Goal: Task Accomplishment & Management: Manage account settings

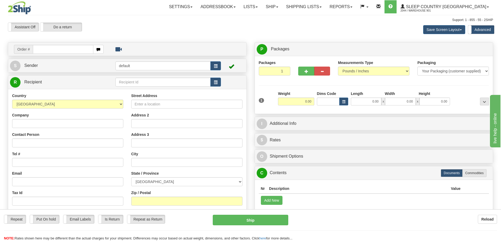
click at [67, 49] on input "text" at bounding box center [63, 49] width 60 height 9
type input "9000I148318"
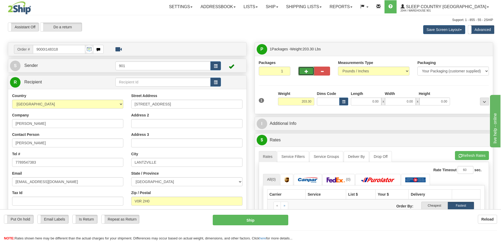
click at [302, 68] on button "button" at bounding box center [306, 71] width 16 height 9
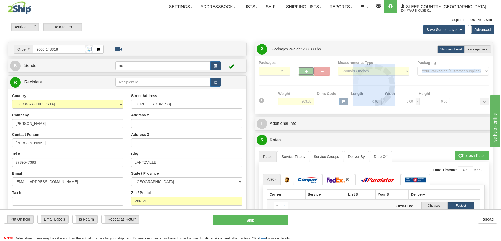
click at [302, 68] on div at bounding box center [374, 85] width 230 height 50
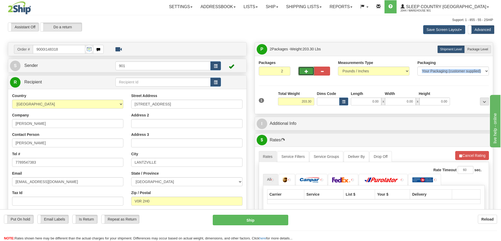
click at [303, 70] on button "button" at bounding box center [306, 71] width 16 height 9
type input "3"
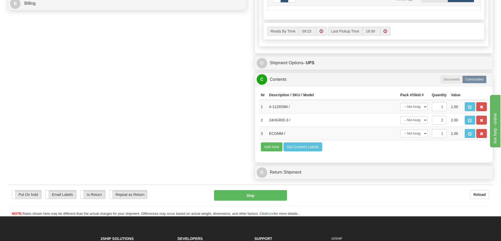
scroll to position [263, 0]
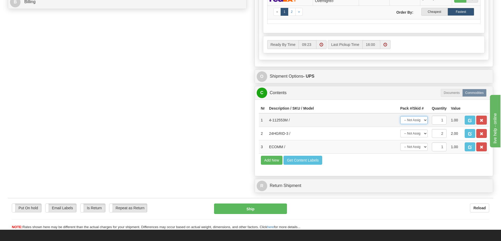
click at [423, 117] on select "-- Not Assigned -- Package 1 Package 2 Package 3" at bounding box center [413, 120] width 27 height 8
select select "0"
click at [400, 116] on select "-- Not Assigned -- Package 1 Package 2 Package 3" at bounding box center [413, 120] width 27 height 8
click at [424, 133] on select "-- Not Assigned -- Package 1 Package 2 Package 3 Split" at bounding box center [413, 134] width 27 height 8
select select "SPLIT"
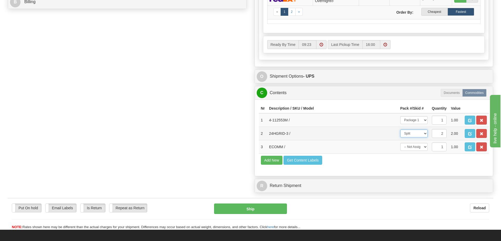
click at [400, 130] on select "-- Not Assigned -- Package 1 Package 2 Package 3 Split" at bounding box center [413, 134] width 27 height 8
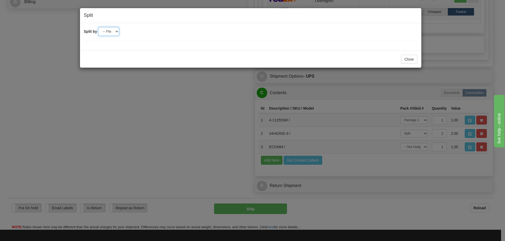
click at [117, 32] on select "-- Please select -- 2 3" at bounding box center [108, 31] width 21 height 9
select select "2"
click at [98, 27] on select "-- Please select -- 2 3" at bounding box center [108, 31] width 21 height 9
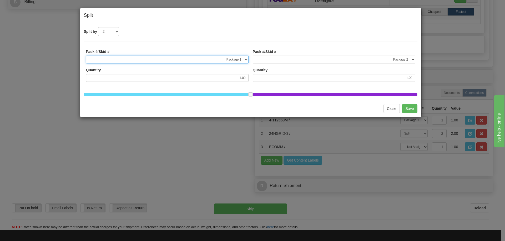
click at [246, 59] on select "-- Not Assigned -- Package 1 Package 2 Package 3" at bounding box center [167, 60] width 162 height 8
select select "1"
click at [86, 56] on select "-- Not Assigned -- Package 1 Package 2 Package 3" at bounding box center [167, 60] width 162 height 8
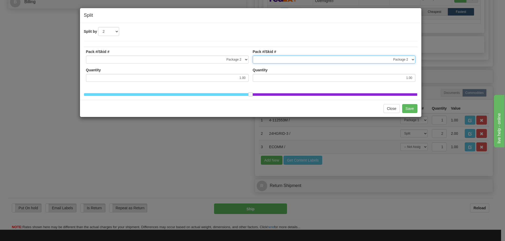
click at [410, 59] on select "-- Not Assigned -- Package 1 Package 2 Package 3" at bounding box center [334, 60] width 162 height 8
select select "2"
click at [253, 56] on select "-- Not Assigned -- Package 1 Package 2 Package 3" at bounding box center [334, 60] width 162 height 8
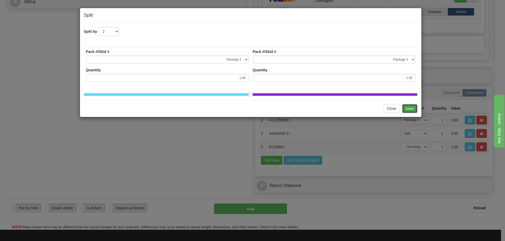
click at [412, 113] on button "Save" at bounding box center [409, 108] width 15 height 9
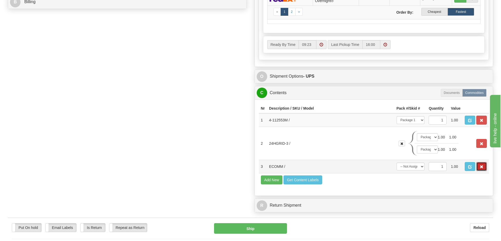
click at [485, 166] on button "button" at bounding box center [481, 166] width 11 height 9
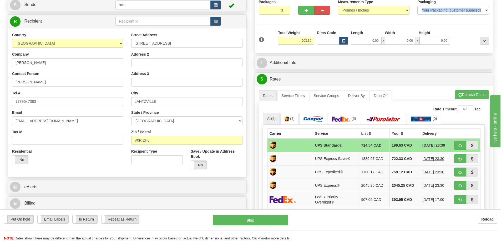
scroll to position [0, 0]
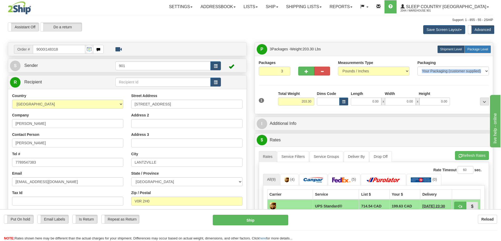
click at [472, 47] on label "Package Level Pack.." at bounding box center [477, 49] width 27 height 8
radio input "true"
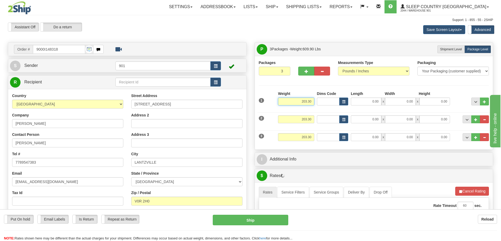
drag, startPoint x: 298, startPoint y: 100, endPoint x: 326, endPoint y: 101, distance: 27.3
click at [326, 101] on div "1 Weight 203.30 Dims Code x" at bounding box center [373, 100] width 233 height 19
type input "150.00"
type input "44.00"
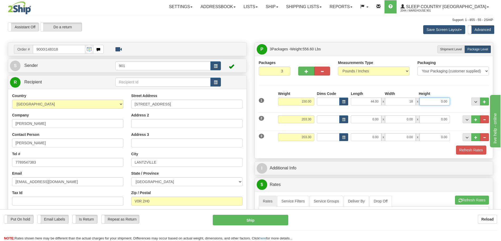
type input "18.00"
type input "9.15"
type input "24.00"
type input "15.00"
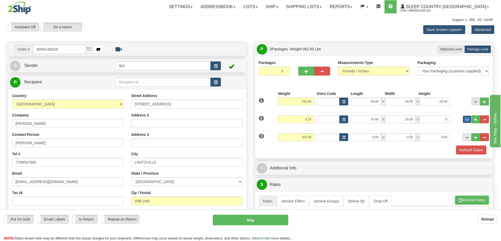
type input "6.00"
type input "24.00"
type input "15.00"
type input "1"
type input "6.00"
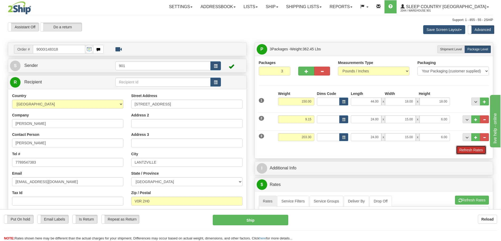
click at [479, 150] on button "Refresh Rates" at bounding box center [471, 150] width 30 height 9
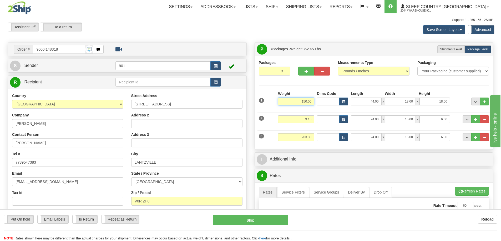
drag, startPoint x: 300, startPoint y: 101, endPoint x: 320, endPoint y: 101, distance: 20.2
click at [320, 101] on div "1 Weight 150.00 Dims Code x" at bounding box center [373, 100] width 233 height 19
type input "4"
type input "140.00"
click at [475, 191] on button "Refresh Rates" at bounding box center [472, 191] width 34 height 9
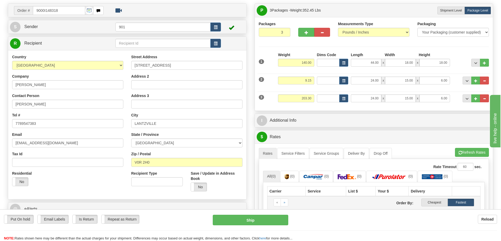
scroll to position [26, 0]
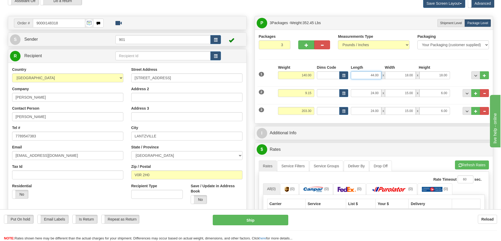
drag, startPoint x: 364, startPoint y: 75, endPoint x: 390, endPoint y: 75, distance: 26.6
click at [390, 75] on div "44.00 x 18.00 x 18.00" at bounding box center [400, 75] width 99 height 8
type input "40.00"
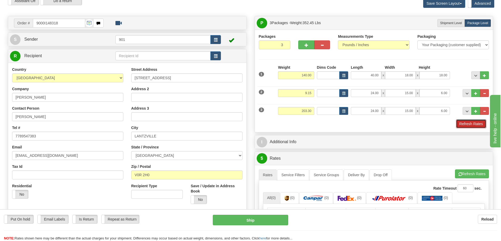
click at [478, 125] on button "Refresh Rates" at bounding box center [471, 124] width 30 height 9
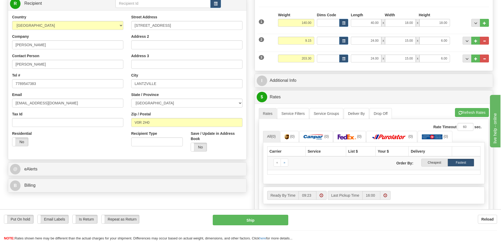
scroll to position [0, 0]
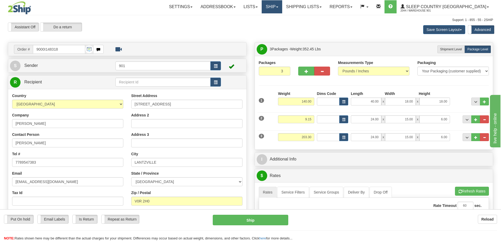
click at [282, 7] on link "Ship" at bounding box center [271, 6] width 20 height 13
click at [282, 17] on link "Ship Screen" at bounding box center [258, 18] width 48 height 7
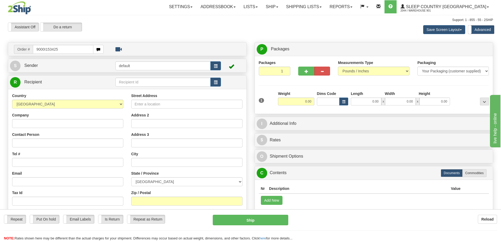
type input "9000I153425"
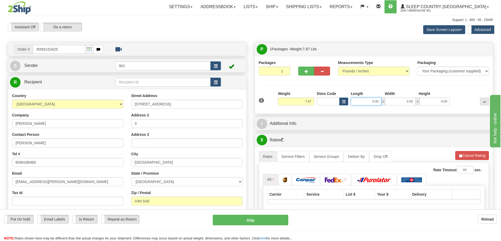
drag, startPoint x: 371, startPoint y: 102, endPoint x: 388, endPoint y: 102, distance: 17.6
click at [388, 102] on div "0.00 x 0.00 x 0.00" at bounding box center [400, 102] width 99 height 8
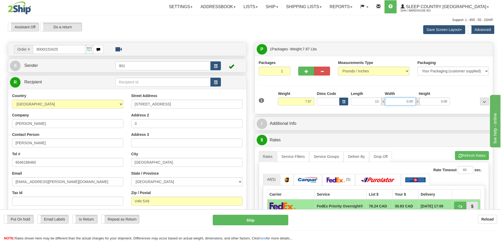
type input "13.00"
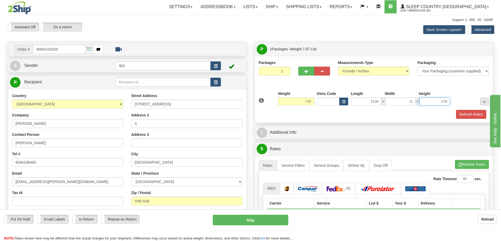
type input "11.00"
type input "5.00"
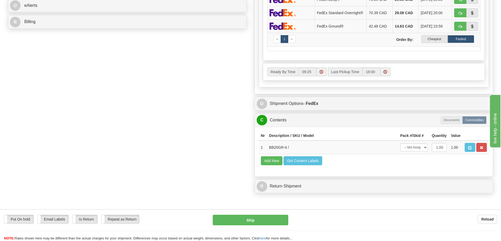
scroll to position [289, 0]
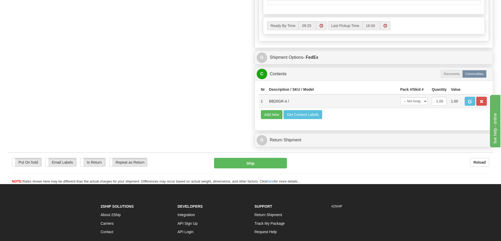
click at [429, 105] on td "-- Not Assigned -- Package 1" at bounding box center [414, 102] width 32 height 14
click at [422, 103] on select "-- Not Assigned -- Package 1" at bounding box center [413, 101] width 27 height 8
select select "0"
click at [400, 101] on select "-- Not Assigned -- Package 1" at bounding box center [413, 101] width 27 height 8
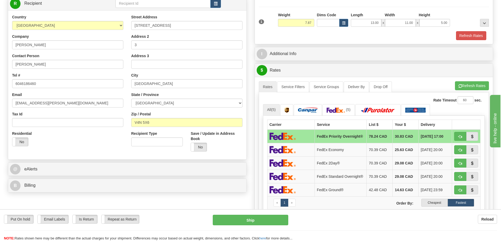
scroll to position [0, 0]
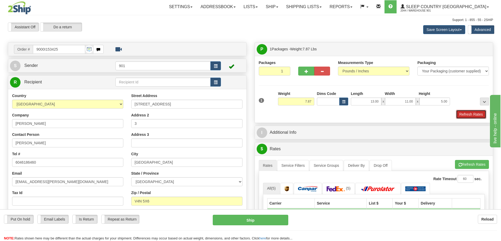
click at [463, 111] on button "Refresh Rates" at bounding box center [471, 114] width 30 height 9
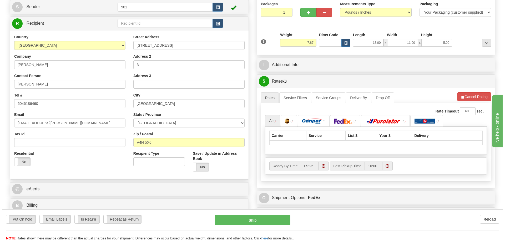
scroll to position [79, 0]
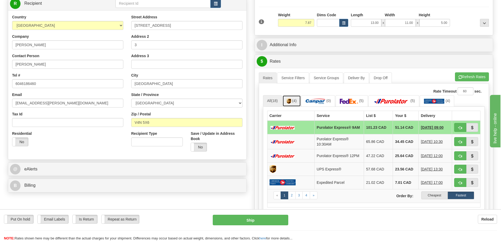
click at [290, 100] on img at bounding box center [288, 101] width 4 height 5
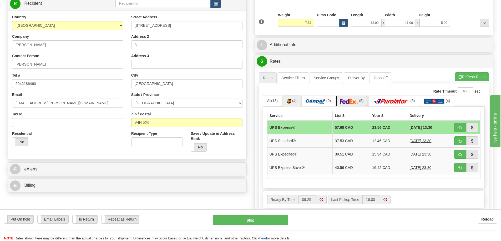
click at [356, 102] on img at bounding box center [349, 101] width 18 height 5
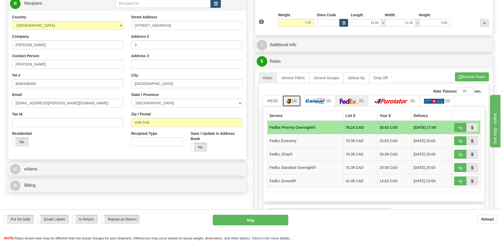
click at [298, 102] on link "(4)" at bounding box center [291, 100] width 18 height 11
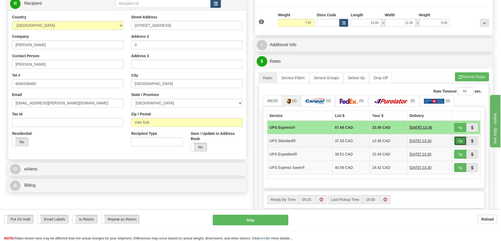
click at [462, 141] on button "button" at bounding box center [460, 141] width 12 height 9
type input "11"
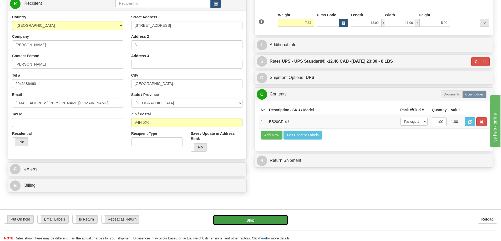
click at [253, 216] on button "Ship" at bounding box center [250, 220] width 75 height 11
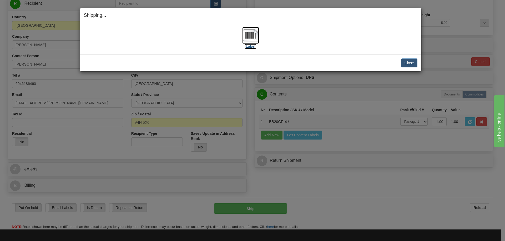
click at [249, 36] on img at bounding box center [250, 35] width 17 height 17
click at [405, 63] on button "Close" at bounding box center [409, 63] width 16 height 9
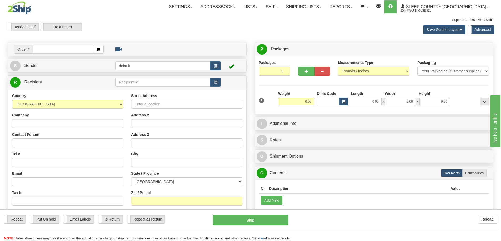
click at [78, 47] on input "text" at bounding box center [63, 49] width 60 height 9
type input "9000I148318"
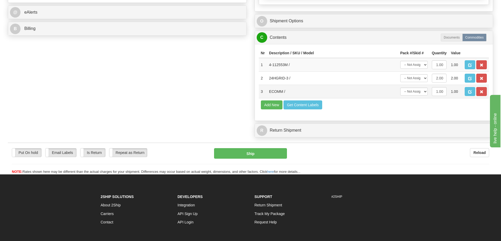
scroll to position [237, 0]
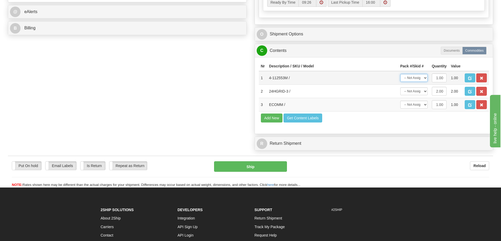
click at [422, 78] on select "-- Not Assigned -- Package 1" at bounding box center [413, 78] width 27 height 8
select select "0"
click at [400, 74] on select "-- Not Assigned -- Package 1" at bounding box center [413, 78] width 27 height 8
click at [421, 91] on select "-- Not Assigned -- Package 1" at bounding box center [413, 92] width 27 height 8
select select "0"
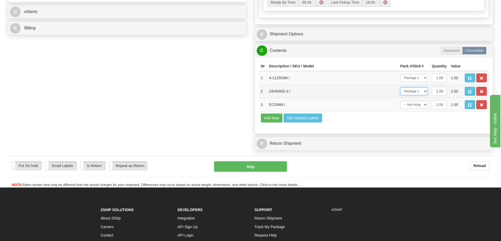
click at [400, 88] on select "-- Not Assigned -- Package 1" at bounding box center [413, 92] width 27 height 8
click at [423, 91] on select "-- Not Assigned -- Package 1" at bounding box center [413, 92] width 27 height 8
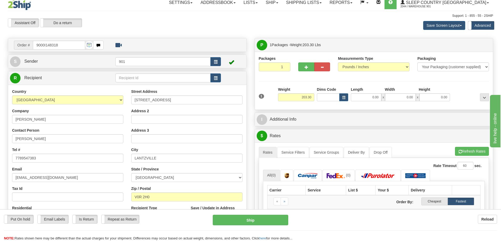
scroll to position [0, 0]
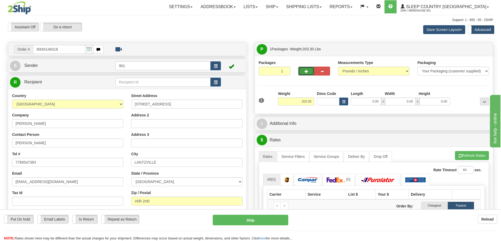
click at [305, 68] on button "button" at bounding box center [306, 71] width 16 height 9
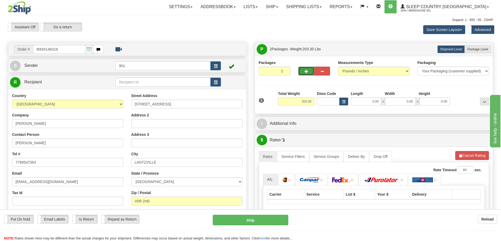
click at [306, 70] on span "button" at bounding box center [306, 71] width 4 height 3
type input "3"
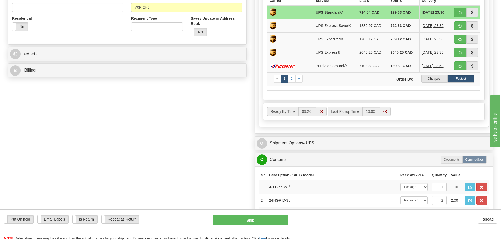
scroll to position [263, 0]
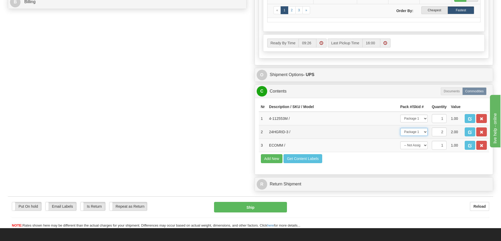
click at [422, 133] on select "-- Not Assigned -- Package 1 Package 2 Package 3 Split" at bounding box center [413, 132] width 27 height 8
click at [400, 128] on select "-- Not Assigned -- Package 1 Package 2 Package 3 Split" at bounding box center [413, 132] width 27 height 8
click at [422, 133] on select "-- Not Assigned -- Package 1 Package 2 Package 3 Split" at bounding box center [413, 132] width 27 height 8
select select "SPLIT"
click at [400, 128] on select "-- Not Assigned -- Package 1 Package 2 Package 3 Split" at bounding box center [413, 132] width 27 height 8
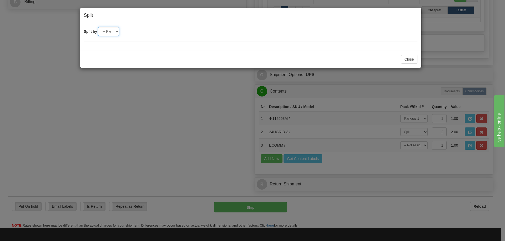
click at [117, 32] on select "-- Please select -- 2 3" at bounding box center [108, 31] width 21 height 9
select select "2"
click at [98, 27] on select "-- Please select -- 2 3" at bounding box center [108, 31] width 21 height 9
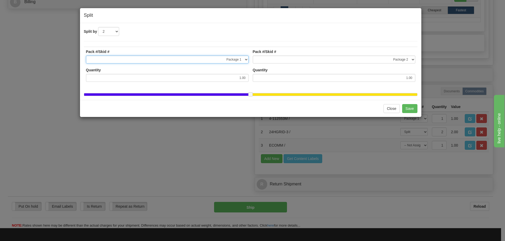
click at [244, 59] on select "-- Not Assigned -- Package 1 Package 2 Package 3" at bounding box center [167, 60] width 162 height 8
select select "2"
click at [86, 56] on select "-- Not Assigned -- Package 1 Package 2 Package 3" at bounding box center [167, 60] width 162 height 8
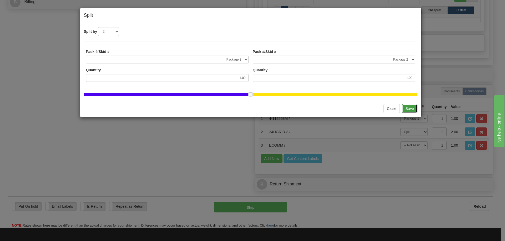
click at [410, 112] on button "Save" at bounding box center [409, 108] width 15 height 9
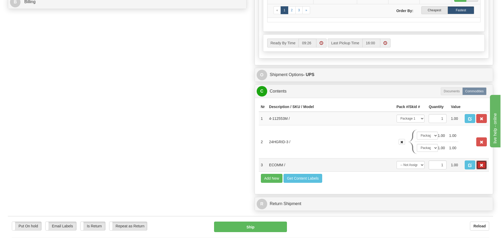
click at [484, 165] on button "button" at bounding box center [481, 165] width 11 height 9
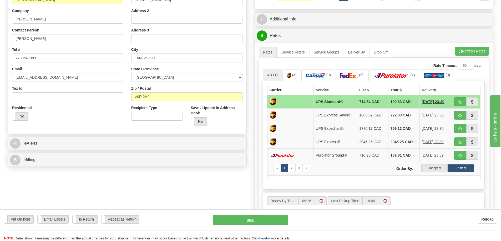
scroll to position [0, 0]
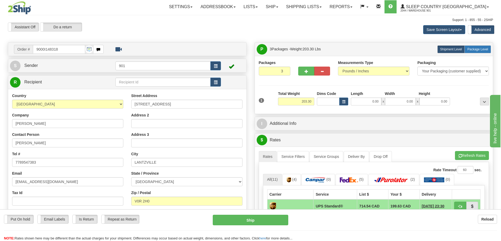
click at [472, 50] on span "Package Level" at bounding box center [477, 50] width 21 height 4
radio input "true"
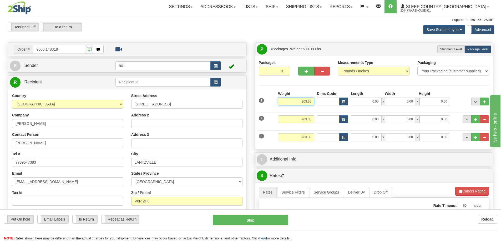
drag, startPoint x: 299, startPoint y: 102, endPoint x: 333, endPoint y: 104, distance: 34.2
click at [333, 104] on div "1 Weight 203.30 Dims Code x" at bounding box center [373, 100] width 233 height 19
type input "150.00"
type input "1"
type input "44.00"
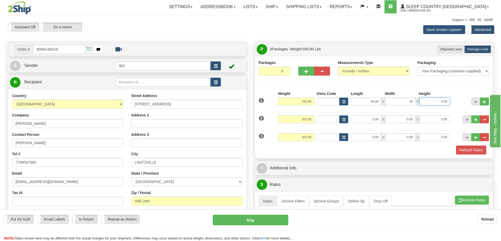
type input "18.00"
type input "9.15"
type input "24.00"
type input "15.00"
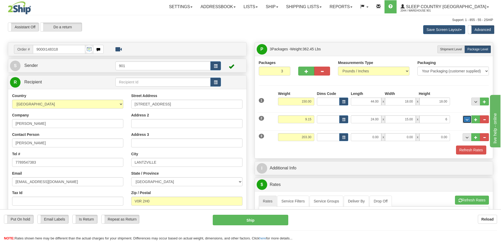
type input "6.00"
type input "9.15"
type input "24.00"
type input "15.00"
type input "6.00"
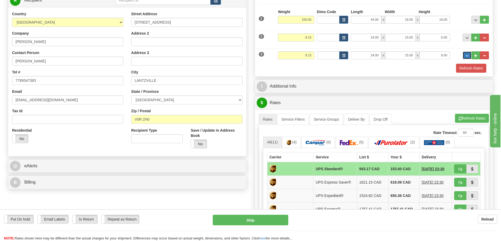
scroll to position [53, 0]
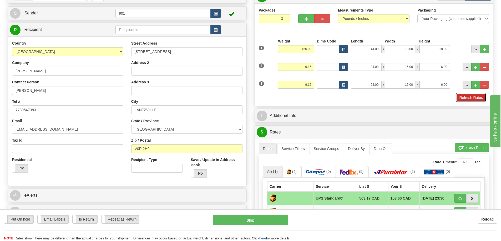
click at [465, 97] on button "Refresh Rates" at bounding box center [471, 97] width 30 height 9
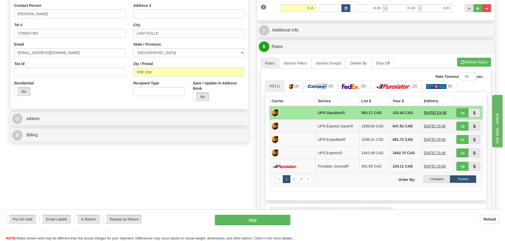
scroll to position [131, 0]
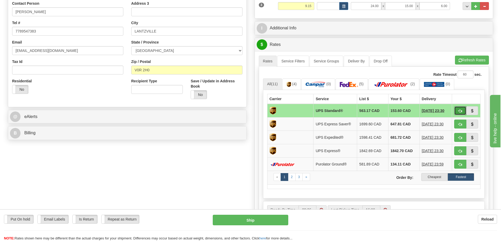
click at [456, 110] on button "button" at bounding box center [460, 110] width 12 height 9
type input "11"
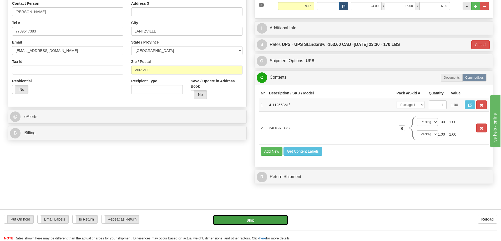
click at [264, 220] on button "Ship" at bounding box center [250, 220] width 75 height 11
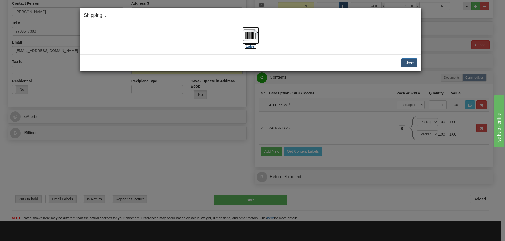
click at [251, 35] on img at bounding box center [250, 35] width 17 height 17
click at [403, 61] on button "Close" at bounding box center [409, 63] width 16 height 9
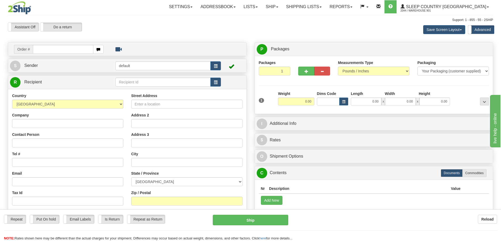
click at [71, 47] on input "text" at bounding box center [63, 49] width 60 height 9
type input "9000I153471"
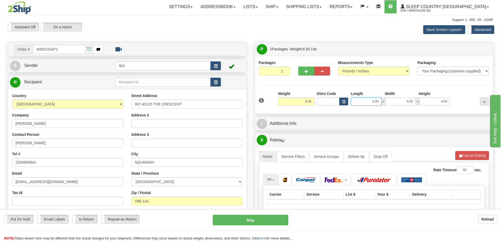
drag, startPoint x: 370, startPoint y: 101, endPoint x: 386, endPoint y: 104, distance: 16.2
click at [386, 104] on div "0.00 x 0.00 x 0.00" at bounding box center [400, 102] width 99 height 8
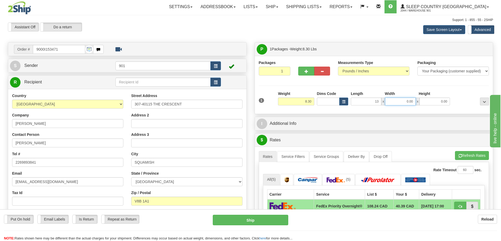
type input "13.00"
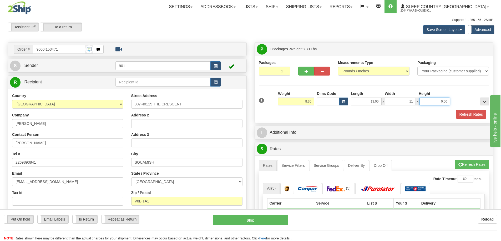
type input "11.00"
type input "4.00"
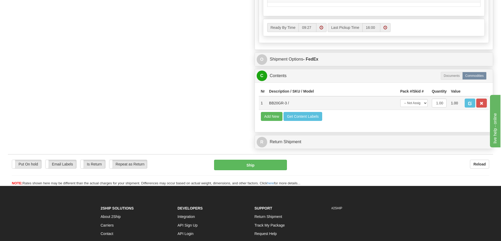
scroll to position [289, 0]
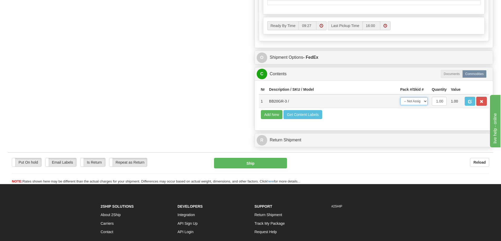
click at [424, 103] on select "-- Not Assigned -- Package 1" at bounding box center [413, 101] width 27 height 8
select select "0"
click at [400, 101] on select "-- Not Assigned -- Package 1" at bounding box center [413, 101] width 27 height 8
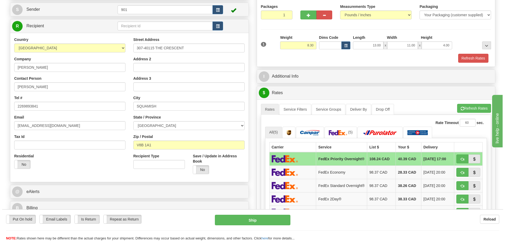
scroll to position [53, 0]
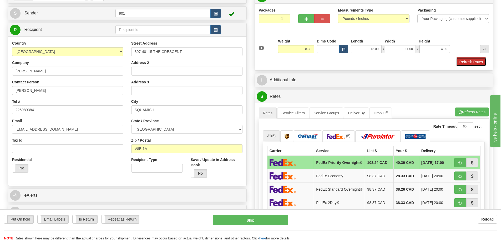
click at [469, 61] on button "Refresh Rates" at bounding box center [471, 62] width 30 height 9
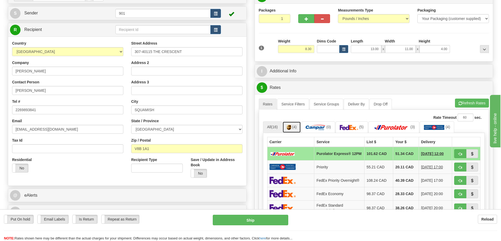
click at [294, 127] on span "(4)" at bounding box center [294, 127] width 4 height 4
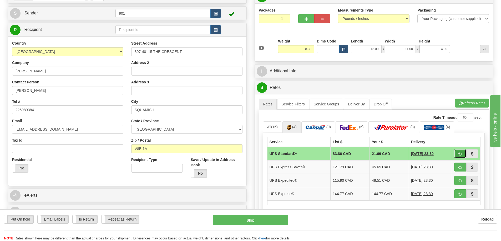
click at [455, 152] on button "button" at bounding box center [460, 154] width 12 height 9
type input "11"
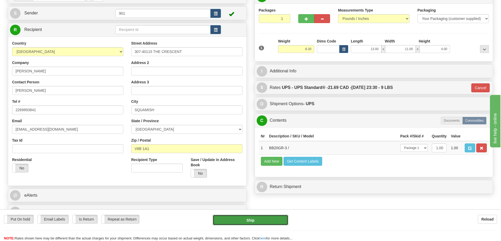
click at [263, 223] on button "Ship" at bounding box center [250, 220] width 75 height 11
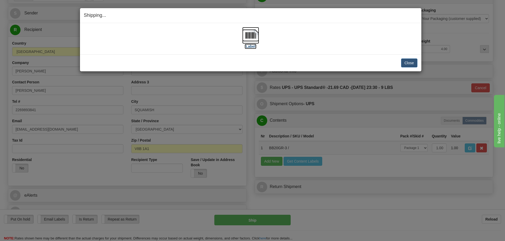
click at [250, 36] on img at bounding box center [250, 35] width 17 height 17
click at [408, 64] on button "Close" at bounding box center [409, 63] width 16 height 9
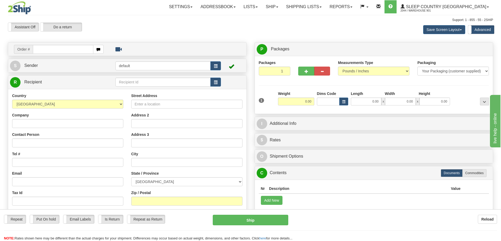
click at [76, 49] on input "text" at bounding box center [63, 49] width 60 height 9
type input "9000I153487"
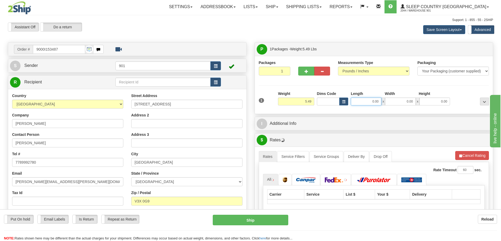
drag, startPoint x: 368, startPoint y: 101, endPoint x: 390, endPoint y: 102, distance: 22.1
click at [390, 102] on div "0.00 x 0.00 x 0.00" at bounding box center [400, 102] width 99 height 8
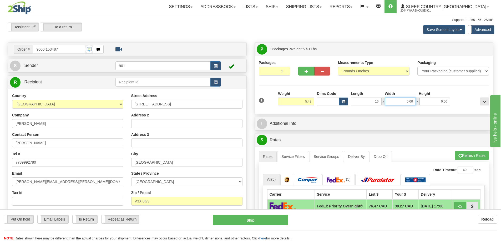
type input "16.00"
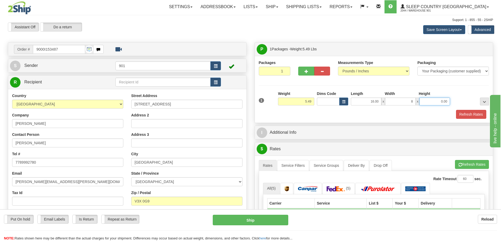
type input "8.00"
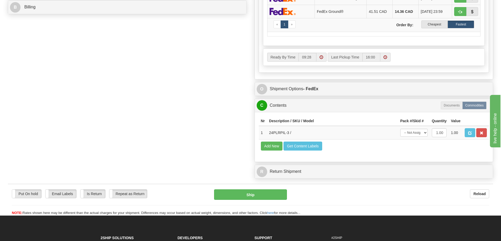
scroll to position [263, 0]
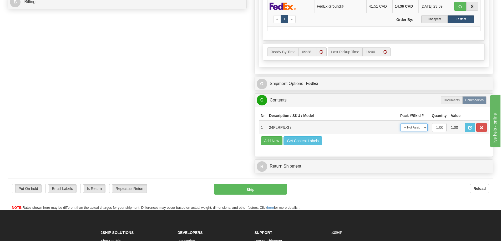
click at [422, 130] on select "-- Not Assigned -- Package 1" at bounding box center [413, 128] width 27 height 8
select select "0"
click at [400, 127] on select "-- Not Assigned -- Package 1" at bounding box center [413, 128] width 27 height 8
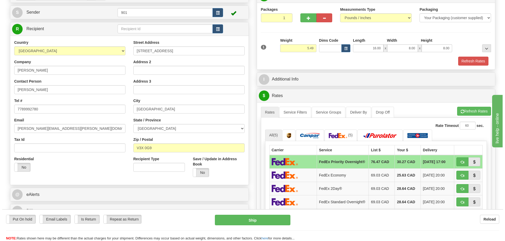
scroll to position [53, 0]
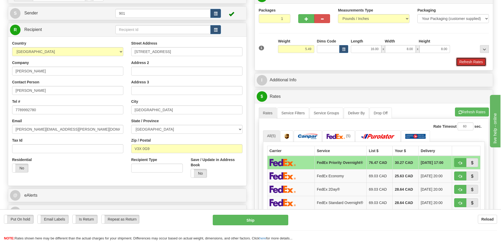
click at [475, 63] on button "Refresh Rates" at bounding box center [471, 62] width 30 height 9
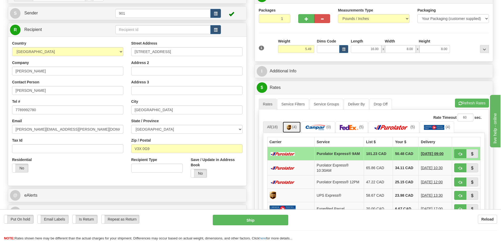
click at [296, 127] on span "(4)" at bounding box center [294, 127] width 4 height 4
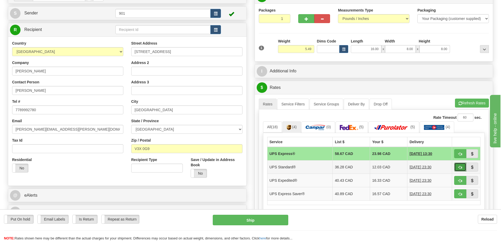
click at [464, 166] on button "button" at bounding box center [460, 167] width 12 height 9
type input "11"
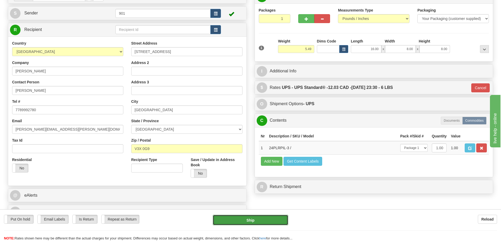
click at [269, 219] on button "Ship" at bounding box center [250, 220] width 75 height 11
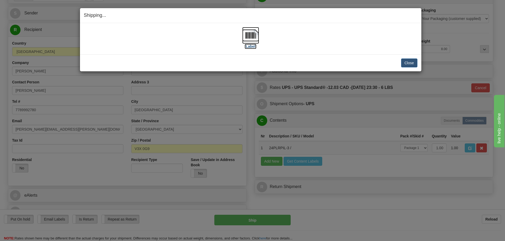
click at [255, 33] on img at bounding box center [250, 35] width 17 height 17
click at [406, 64] on button "Close" at bounding box center [409, 63] width 16 height 9
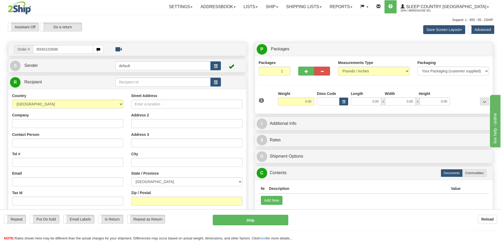
type input "9000I153686"
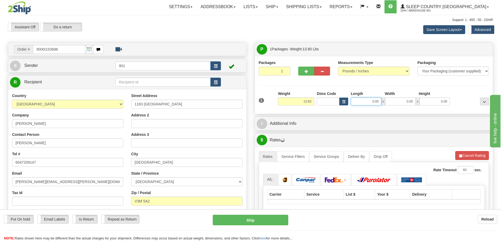
drag, startPoint x: 370, startPoint y: 103, endPoint x: 404, endPoint y: 104, distance: 34.4
click at [404, 104] on div "0.00 x 0.00 x 0.00" at bounding box center [400, 102] width 99 height 8
type input "19.00"
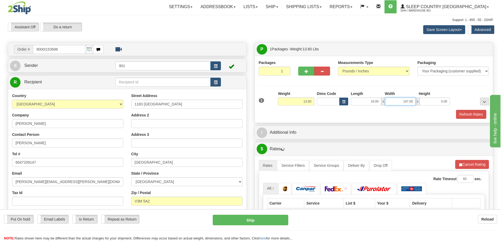
drag, startPoint x: 399, startPoint y: 100, endPoint x: 432, endPoint y: 100, distance: 32.8
click at [432, 100] on div "19.00 x 147.00 x 0.00" at bounding box center [400, 102] width 99 height 8
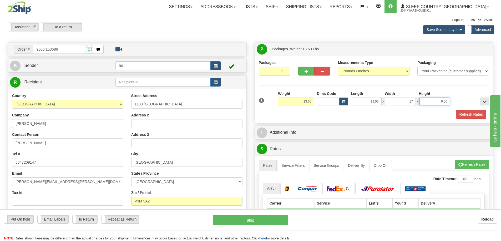
type input "17.00"
type input "8.00"
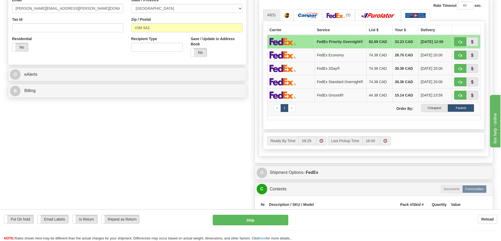
scroll to position [237, 0]
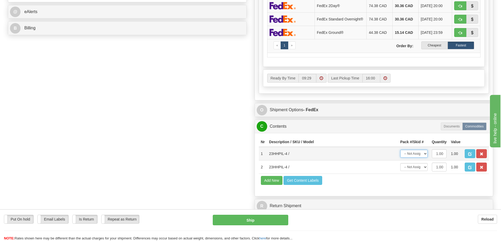
click at [423, 157] on select "-- Not Assigned -- Package 1" at bounding box center [413, 154] width 27 height 8
select select "0"
click at [400, 153] on select "-- Not Assigned -- Package 1" at bounding box center [413, 154] width 27 height 8
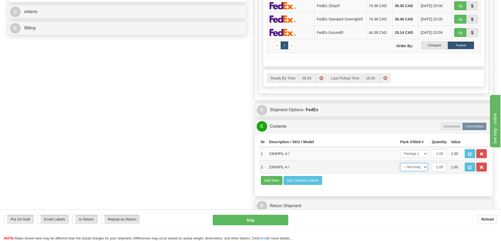
click at [423, 168] on select "-- Not Assigned -- Package 1" at bounding box center [413, 167] width 27 height 8
select select "0"
click at [400, 167] on select "-- Not Assigned -- Package 1" at bounding box center [413, 167] width 27 height 8
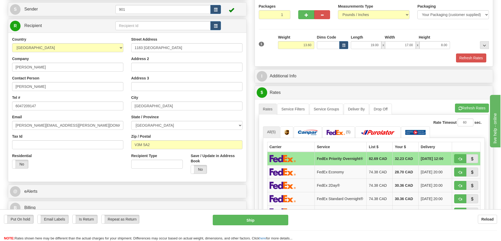
scroll to position [53, 0]
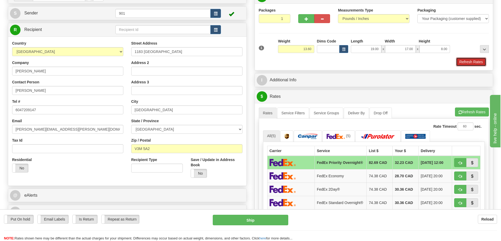
click at [468, 61] on button "Refresh Rates" at bounding box center [471, 62] width 30 height 9
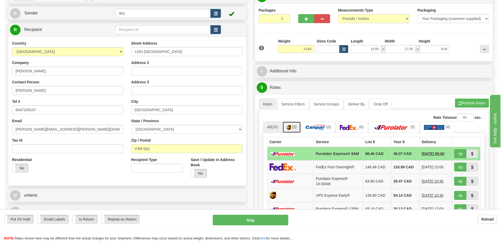
click at [291, 126] on img at bounding box center [288, 127] width 4 height 5
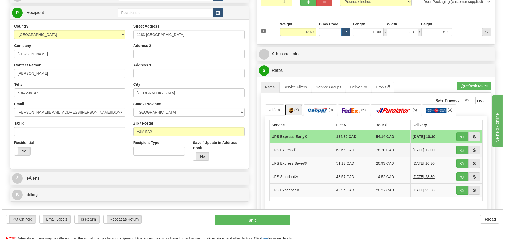
scroll to position [79, 0]
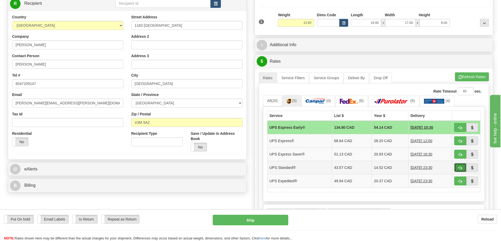
click at [463, 166] on button "button" at bounding box center [460, 167] width 12 height 9
type input "11"
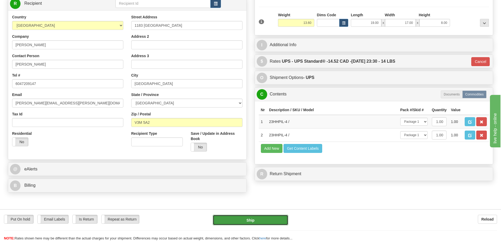
click at [269, 219] on button "Ship" at bounding box center [250, 220] width 75 height 11
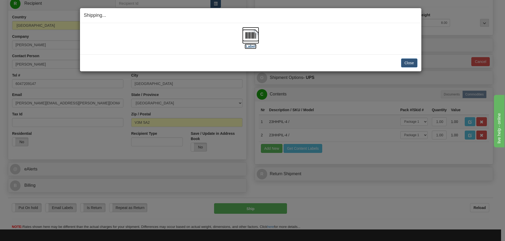
click at [249, 35] on img at bounding box center [250, 35] width 17 height 17
click at [412, 63] on button "Close" at bounding box center [409, 63] width 16 height 9
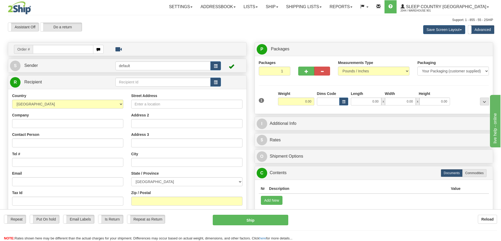
click at [72, 51] on input "text" at bounding box center [63, 49] width 60 height 9
type input "9000I154309"
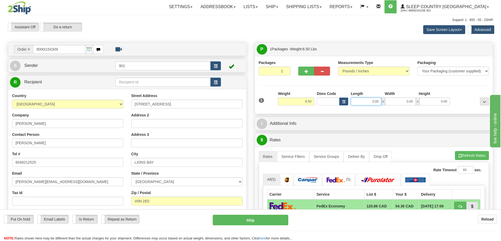
drag, startPoint x: 369, startPoint y: 101, endPoint x: 392, endPoint y: 101, distance: 22.9
click at [392, 101] on div "0.00 x 0.00 x 0.00" at bounding box center [400, 102] width 99 height 8
click at [304, 76] on div at bounding box center [314, 70] width 40 height 20
click at [304, 70] on span "button" at bounding box center [306, 71] width 4 height 3
type input "2"
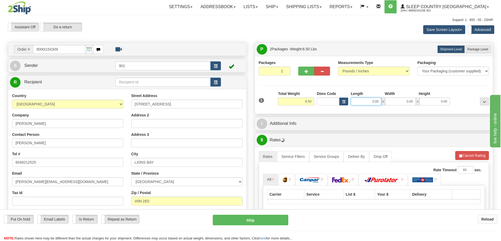
drag, startPoint x: 364, startPoint y: 104, endPoint x: 384, endPoint y: 104, distance: 20.0
click at [384, 104] on div "0.00 x 0.00 x 0.00" at bounding box center [400, 102] width 99 height 8
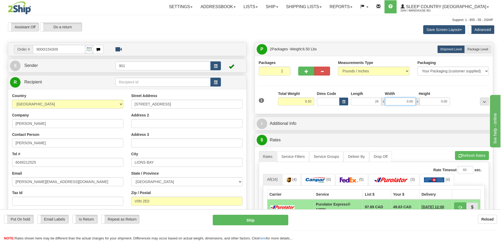
type input "26.00"
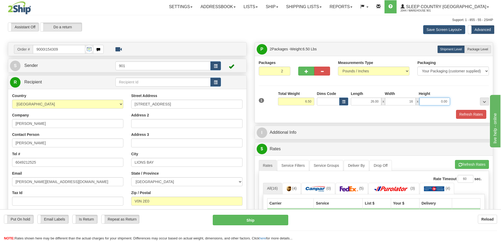
type input "16.00"
type input "6.00"
drag, startPoint x: 298, startPoint y: 101, endPoint x: 321, endPoint y: 101, distance: 23.1
click at [321, 101] on div "1 Total Weight 6.50 Dims Code x" at bounding box center [373, 100] width 233 height 19
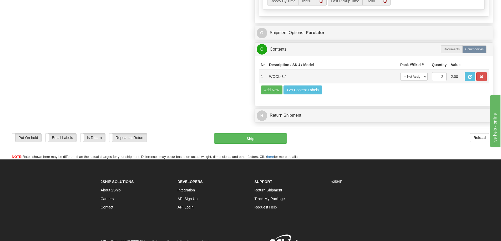
type input "3.25"
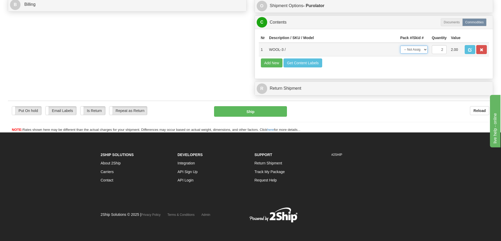
scroll to position [233, 0]
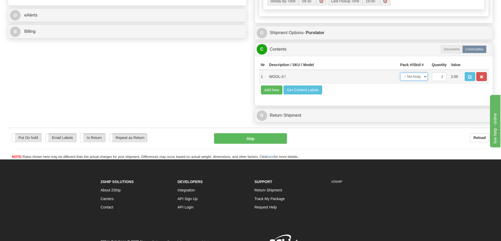
drag, startPoint x: 422, startPoint y: 75, endPoint x: 419, endPoint y: 80, distance: 6.4
click at [423, 75] on select "-- Not Assigned -- Package 1 Package 2 Split" at bounding box center [413, 77] width 27 height 8
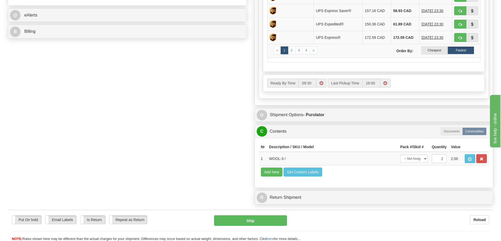
drag, startPoint x: 426, startPoint y: 109, endPoint x: 423, endPoint y: 110, distance: 3.3
click at [426, 109] on div "O Shipment Options - Purolator" at bounding box center [374, 115] width 238 height 13
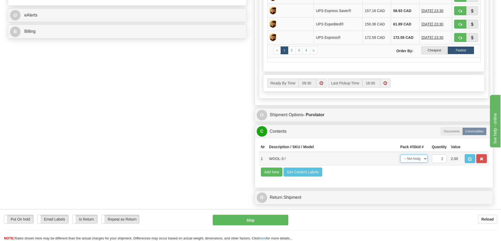
click at [420, 158] on select "-- Not Assigned -- Package 1 Package 2 Split" at bounding box center [413, 159] width 27 height 8
select select "SPLIT"
click at [400, 155] on select "-- Not Assigned -- Package 1 Package 2 Split" at bounding box center [413, 159] width 27 height 8
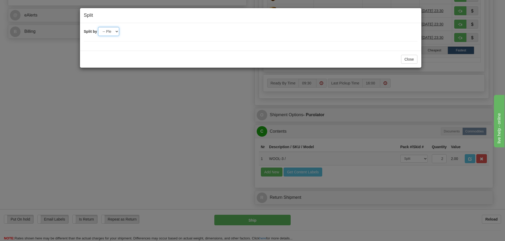
click at [113, 30] on select "-- Please select -- 2" at bounding box center [108, 31] width 21 height 9
select select "2"
click at [98, 27] on select "-- Please select -- 2" at bounding box center [108, 31] width 21 height 9
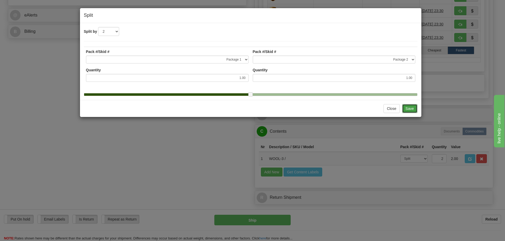
click at [410, 113] on button "Save" at bounding box center [409, 108] width 15 height 9
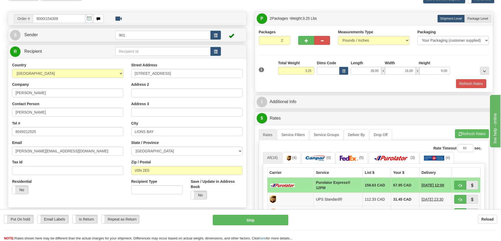
scroll to position [0, 0]
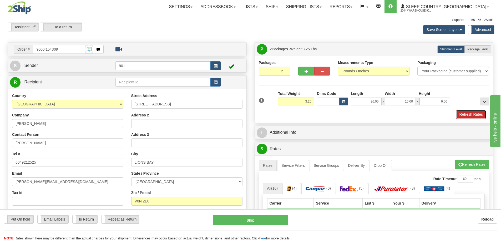
click at [472, 115] on button "Refresh Rates" at bounding box center [471, 114] width 30 height 9
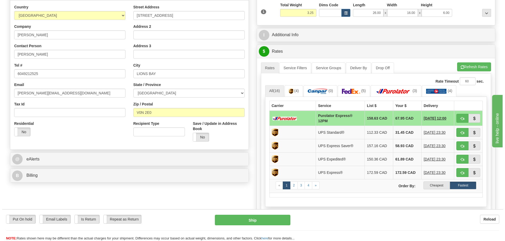
scroll to position [105, 0]
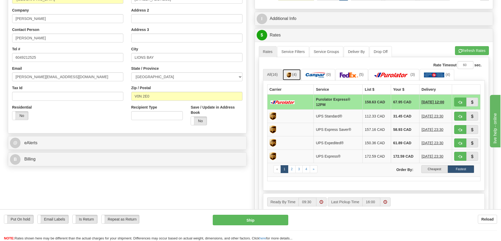
click at [292, 76] on link "(4)" at bounding box center [291, 74] width 18 height 11
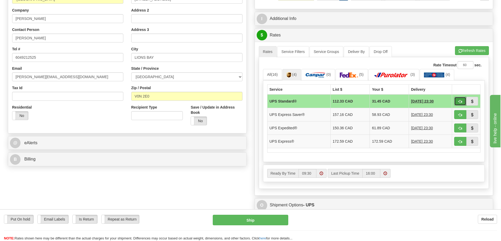
click at [461, 100] on span "button" at bounding box center [460, 101] width 4 height 3
type input "11"
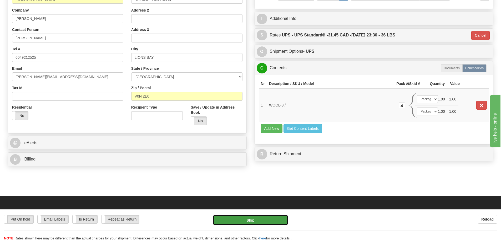
click at [255, 218] on button "Ship" at bounding box center [250, 220] width 75 height 11
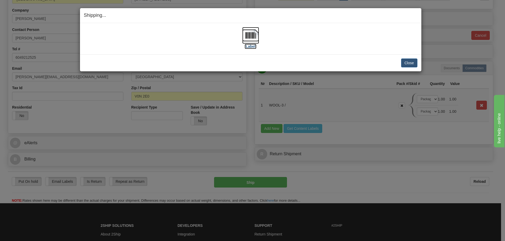
click at [249, 37] on img at bounding box center [250, 35] width 17 height 17
click at [407, 62] on button "Close" at bounding box center [409, 63] width 16 height 9
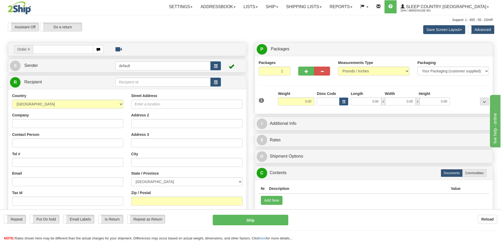
click at [54, 49] on input "text" at bounding box center [63, 49] width 60 height 9
type input "9000I154322"
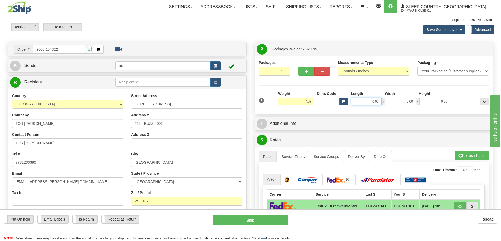
drag, startPoint x: 368, startPoint y: 102, endPoint x: 398, endPoint y: 101, distance: 30.5
click at [398, 101] on div "0.00 x 0.00 x 0.00" at bounding box center [400, 102] width 99 height 8
type input "13.00"
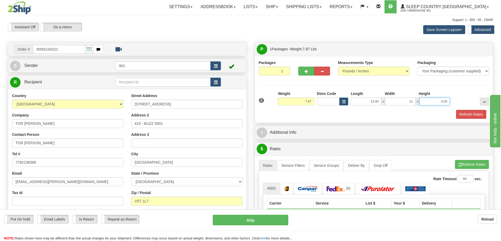
type input "11.00"
type input "5.00"
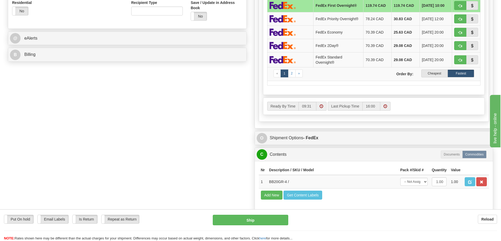
scroll to position [210, 0]
drag, startPoint x: 425, startPoint y: 182, endPoint x: 420, endPoint y: 184, distance: 4.9
click at [424, 182] on select "-- Not Assigned -- Package 1" at bounding box center [413, 182] width 27 height 8
select select "0"
click at [400, 178] on select "-- Not Assigned -- Package 1" at bounding box center [413, 182] width 27 height 8
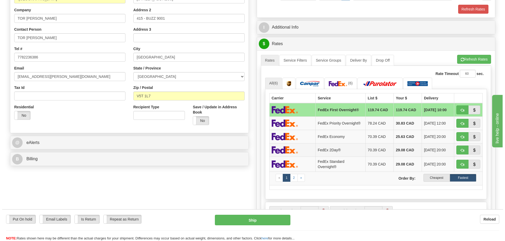
scroll to position [105, 0]
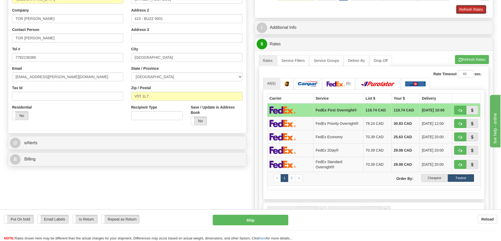
click at [465, 8] on button "Refresh Rates" at bounding box center [471, 9] width 30 height 9
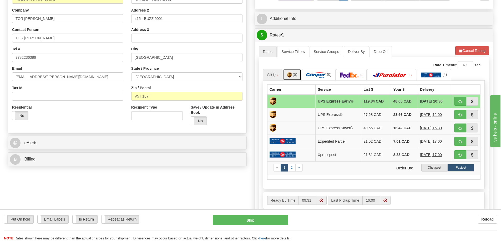
drag, startPoint x: 291, startPoint y: 74, endPoint x: 294, endPoint y: 76, distance: 4.2
click at [291, 74] on img at bounding box center [289, 75] width 4 height 5
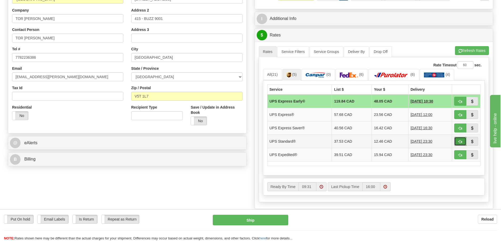
drag, startPoint x: 461, startPoint y: 140, endPoint x: 456, endPoint y: 141, distance: 5.5
click at [461, 140] on button "button" at bounding box center [460, 141] width 12 height 9
type input "11"
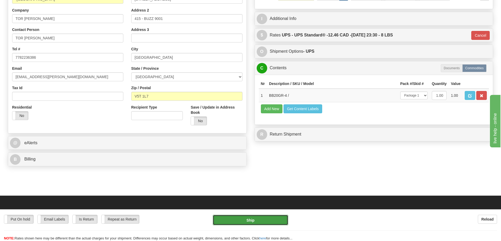
click at [240, 223] on button "Ship" at bounding box center [250, 220] width 75 height 11
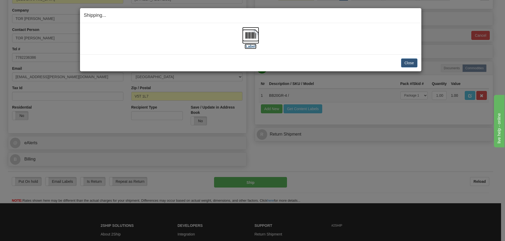
click at [251, 37] on img at bounding box center [250, 35] width 17 height 17
click at [404, 64] on button "Close" at bounding box center [409, 63] width 16 height 9
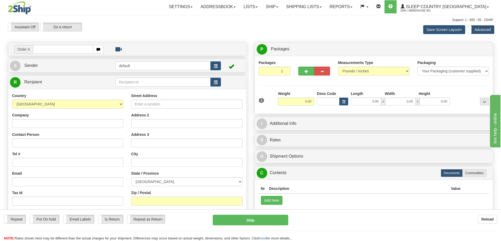
click at [72, 47] on input "text" at bounding box center [63, 49] width 60 height 9
type input "9000I154610"
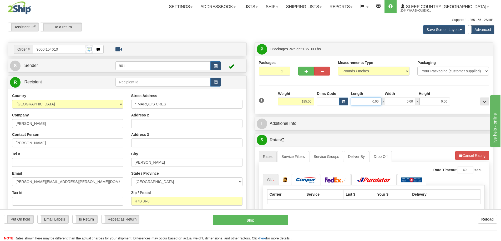
click at [389, 103] on div "0.00 x 0.00 x 0.00" at bounding box center [400, 102] width 99 height 8
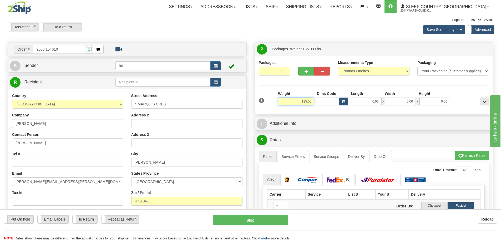
drag, startPoint x: 300, startPoint y: 100, endPoint x: 330, endPoint y: 101, distance: 29.7
click at [330, 101] on div "1 Weight 185.00 Dims Code x" at bounding box center [373, 100] width 233 height 19
drag, startPoint x: 364, startPoint y: 100, endPoint x: 386, endPoint y: 101, distance: 21.9
click at [386, 101] on div "0.00 x 0.00 x 0.00" at bounding box center [400, 102] width 99 height 8
type input "44.00"
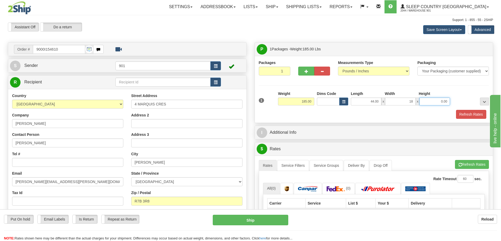
type input "18.00"
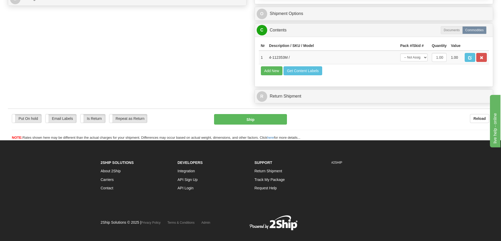
scroll to position [266, 0]
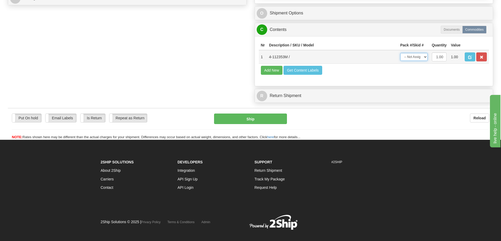
click at [422, 56] on select "-- Not Assigned -- Package 1" at bounding box center [413, 57] width 27 height 8
select select "0"
click at [400, 53] on select "-- Not Assigned -- Package 1" at bounding box center [413, 57] width 27 height 8
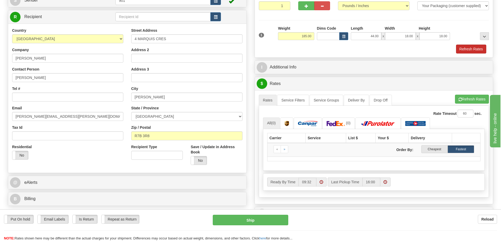
scroll to position [56, 0]
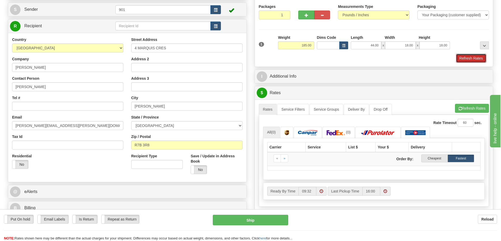
click at [480, 58] on button "Refresh Rates" at bounding box center [471, 58] width 30 height 9
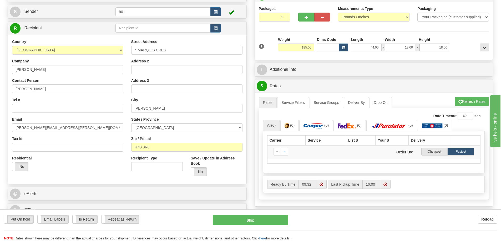
scroll to position [4, 0]
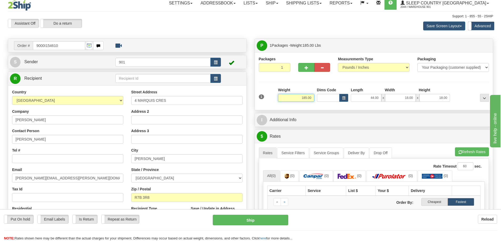
drag, startPoint x: 296, startPoint y: 98, endPoint x: 330, endPoint y: 98, distance: 33.4
click at [330, 98] on div "1 Weight 185.00 Dims Code x" at bounding box center [373, 97] width 233 height 19
click at [463, 151] on button "Cancel Rating" at bounding box center [472, 152] width 34 height 9
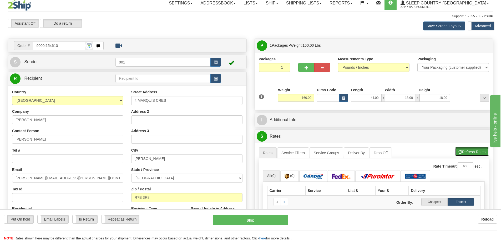
click at [463, 152] on button "Refresh Rates" at bounding box center [472, 152] width 34 height 9
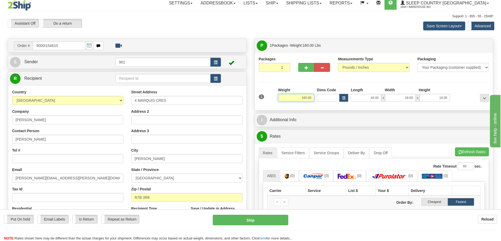
drag, startPoint x: 297, startPoint y: 100, endPoint x: 317, endPoint y: 97, distance: 19.9
click at [317, 97] on div "1 Weight 160.00 Dims Code x" at bounding box center [373, 97] width 233 height 19
type input "150.00"
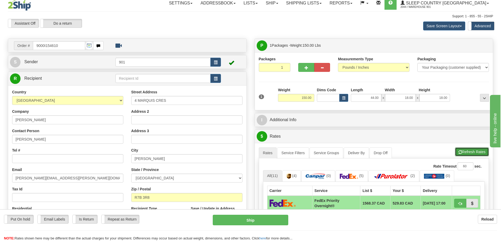
click at [472, 154] on button "Refresh Rates" at bounding box center [472, 152] width 34 height 9
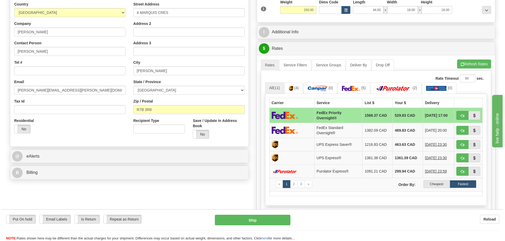
scroll to position [109, 0]
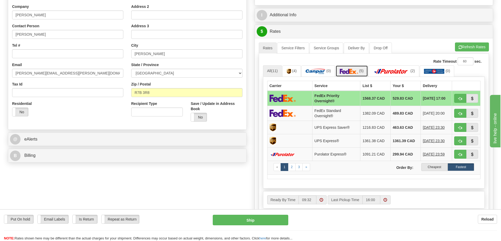
click at [346, 68] on link "(5)" at bounding box center [351, 70] width 32 height 11
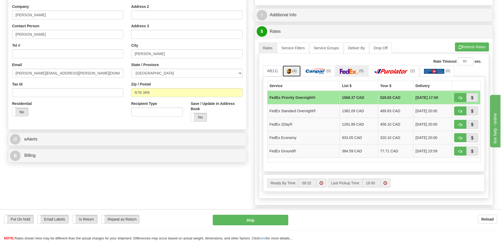
click at [291, 71] on img at bounding box center [288, 71] width 4 height 5
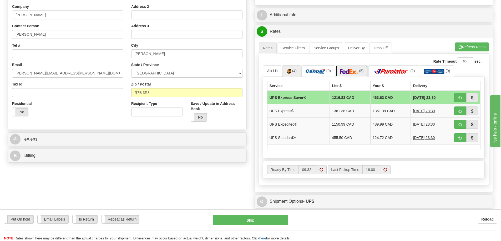
click at [358, 70] on link "(5)" at bounding box center [351, 70] width 32 height 11
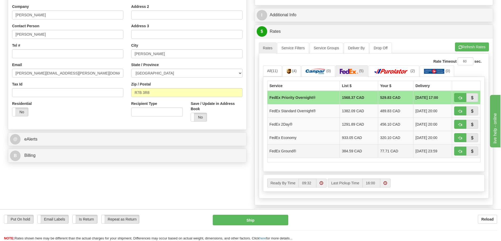
click at [383, 151] on td "77.71 CAD" at bounding box center [395, 151] width 35 height 13
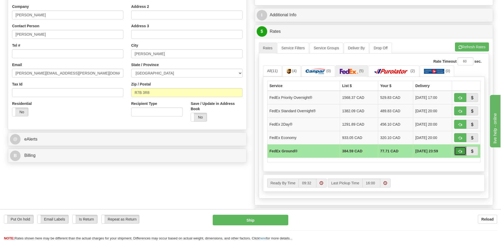
drag, startPoint x: 461, startPoint y: 150, endPoint x: 443, endPoint y: 155, distance: 18.9
click at [461, 151] on span "button" at bounding box center [460, 151] width 4 height 3
type input "92"
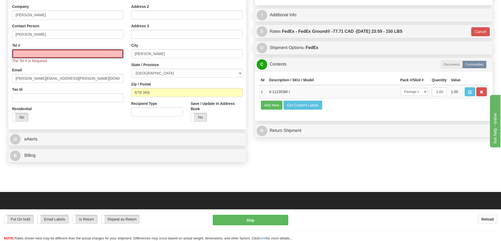
click at [26, 56] on input "Tel #" at bounding box center [67, 53] width 111 height 9
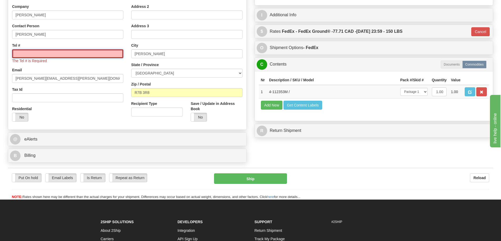
paste input "204 223-0308"
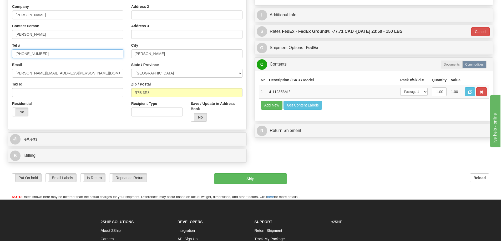
type input "204 223-0308"
click at [228, 176] on button "Ship" at bounding box center [250, 179] width 73 height 11
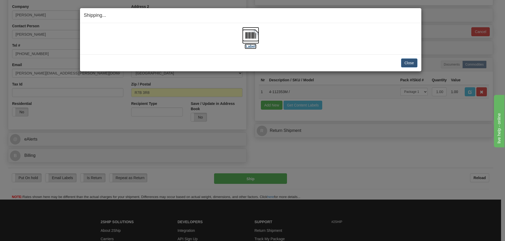
click at [245, 35] on img at bounding box center [250, 35] width 17 height 17
click at [417, 62] on div "Close Cancel Cancel Shipment and Quit Pickup Quit Pickup ONLY" at bounding box center [250, 62] width 341 height 17
click at [414, 62] on button "Close" at bounding box center [409, 63] width 16 height 9
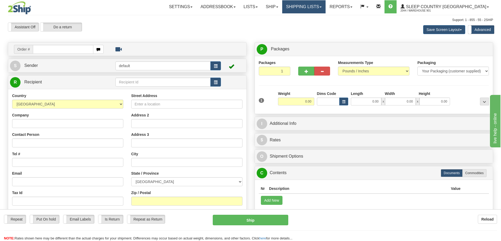
click at [321, 7] on link "Shipping lists" at bounding box center [303, 6] width 43 height 13
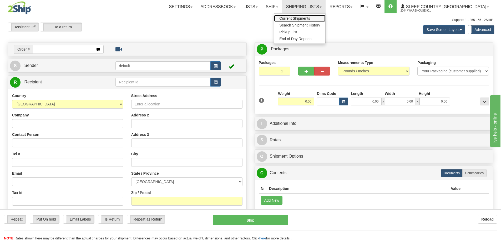
click at [310, 19] on span "Current Shipments" at bounding box center [294, 18] width 31 height 4
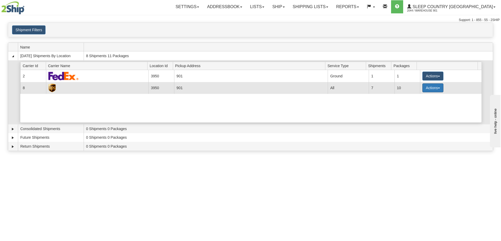
click at [430, 87] on button "Actions" at bounding box center [432, 88] width 21 height 9
click at [423, 99] on link "Details" at bounding box center [422, 98] width 42 height 7
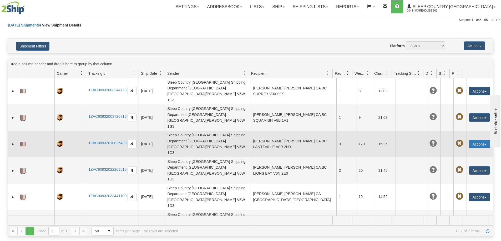
click at [478, 140] on button "Actions" at bounding box center [479, 144] width 21 height 8
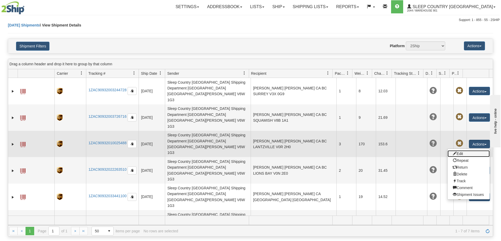
click at [470, 151] on link "Edit" at bounding box center [468, 154] width 42 height 7
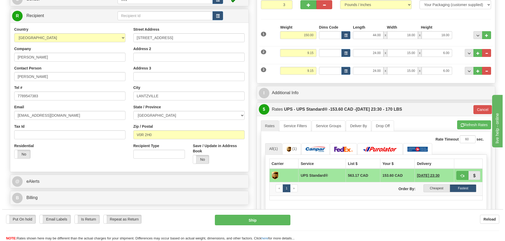
scroll to position [105, 0]
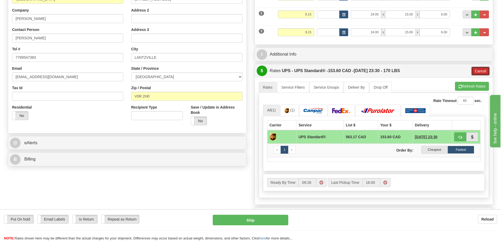
click at [481, 71] on button "Cancel" at bounding box center [480, 71] width 18 height 9
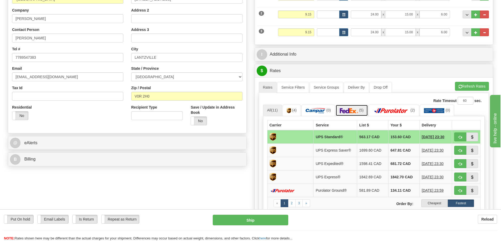
click at [359, 112] on span "(5)" at bounding box center [361, 110] width 4 height 4
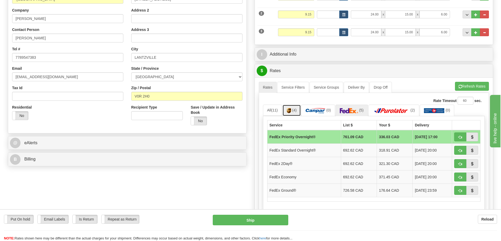
click at [292, 108] on link "(4)" at bounding box center [291, 110] width 18 height 11
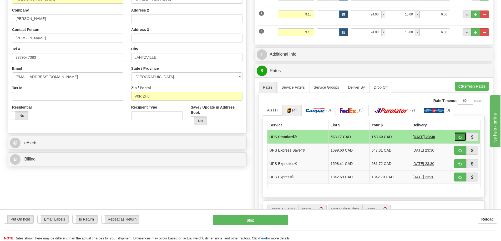
click at [462, 136] on button "button" at bounding box center [460, 137] width 12 height 9
type input "11"
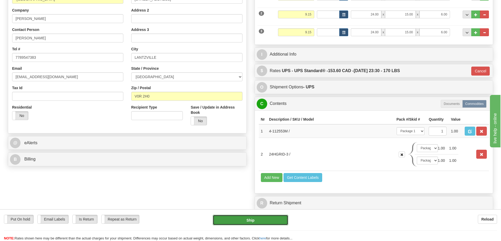
click at [263, 220] on button "Ship" at bounding box center [250, 220] width 75 height 11
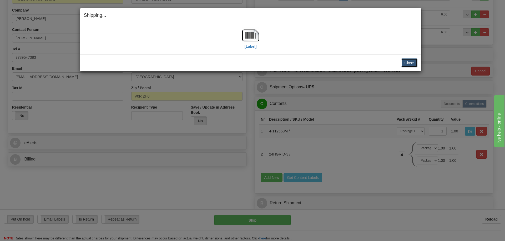
click at [406, 60] on button "Close" at bounding box center [409, 63] width 16 height 9
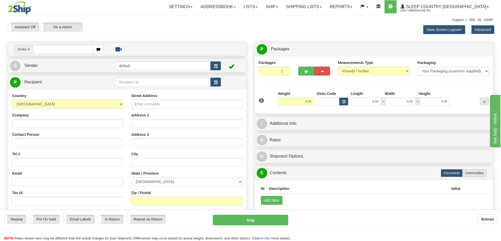
click at [49, 49] on input "text" at bounding box center [63, 49] width 60 height 9
type input "9000I154639"
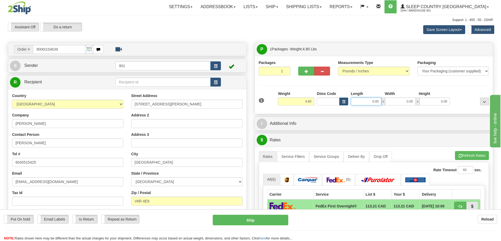
drag, startPoint x: 365, startPoint y: 99, endPoint x: 391, endPoint y: 101, distance: 26.4
click at [391, 101] on div "0.00 x 0.00 x 0.00" at bounding box center [400, 102] width 99 height 8
type input "108.00"
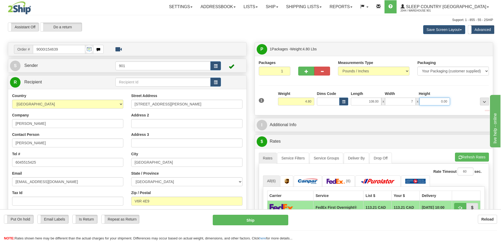
type input "7.00"
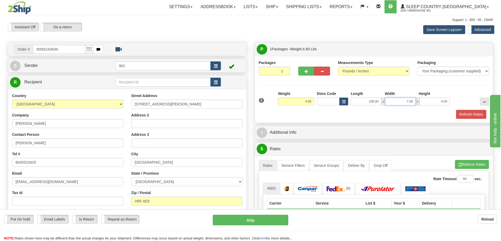
drag, startPoint x: 404, startPoint y: 101, endPoint x: 451, endPoint y: 101, distance: 47.8
click at [451, 101] on div "1 Weight 4.80 Dims Code x x" at bounding box center [373, 100] width 233 height 19
drag, startPoint x: 366, startPoint y: 100, endPoint x: 407, endPoint y: 102, distance: 40.5
click at [407, 102] on div "108.00 x 7.00 x 0.00" at bounding box center [400, 102] width 99 height 8
type input "10.00"
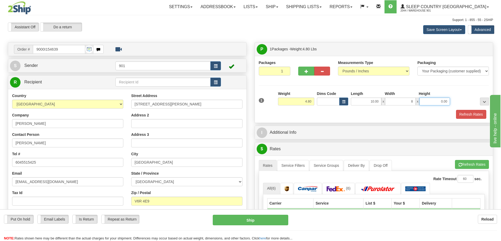
type input "8.00"
type input "7.00"
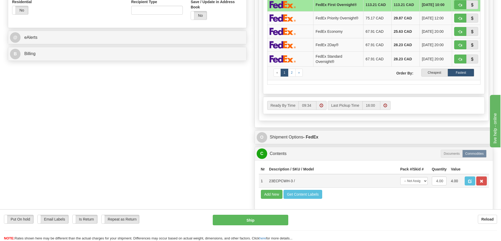
scroll to position [237, 0]
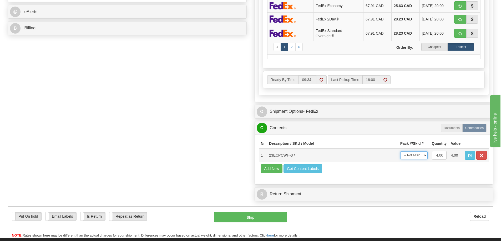
click at [423, 155] on select "-- Not Assigned -- Package 1" at bounding box center [413, 156] width 27 height 8
select select "0"
click at [400, 152] on select "-- Not Assigned -- Package 1" at bounding box center [413, 156] width 27 height 8
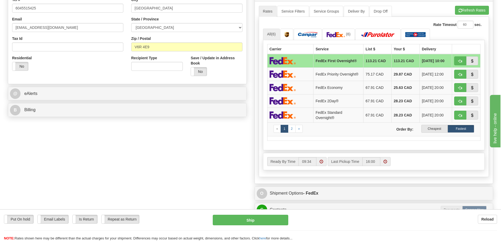
scroll to position [53, 0]
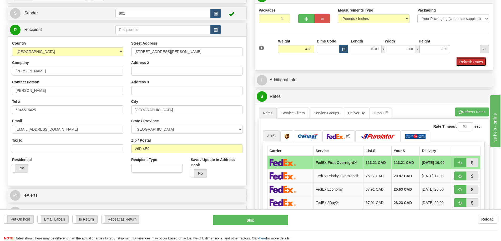
click at [474, 62] on button "Refresh Rates" at bounding box center [471, 62] width 30 height 9
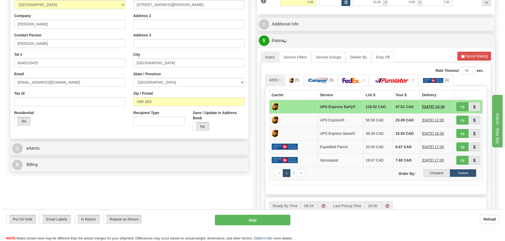
scroll to position [131, 0]
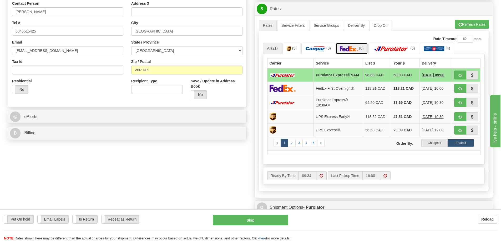
click at [359, 50] on link "(6)" at bounding box center [351, 48] width 32 height 11
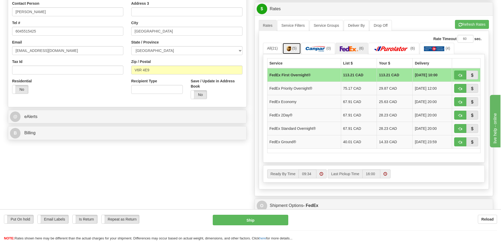
click at [291, 47] on img at bounding box center [288, 48] width 4 height 5
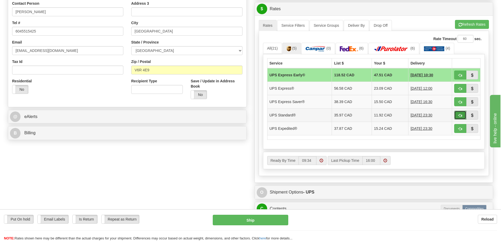
click at [461, 116] on span "button" at bounding box center [460, 115] width 4 height 3
type input "11"
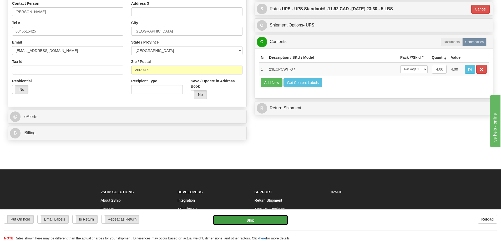
click at [247, 220] on button "Ship" at bounding box center [250, 220] width 75 height 11
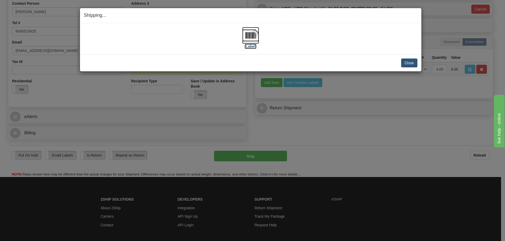
click at [252, 34] on img at bounding box center [250, 35] width 17 height 17
click at [410, 63] on button "Close" at bounding box center [409, 63] width 16 height 9
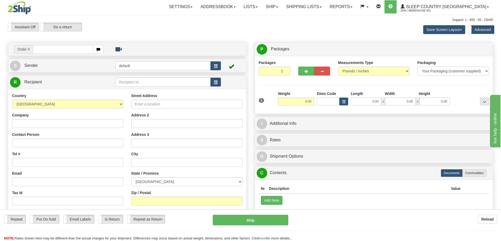
click at [74, 49] on input "text" at bounding box center [63, 49] width 60 height 9
type input "9000I154853"
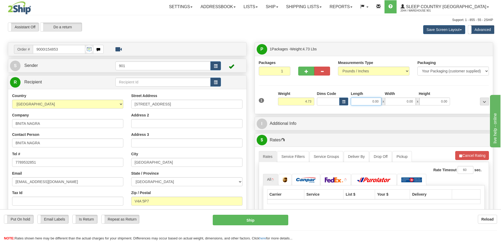
drag, startPoint x: 380, startPoint y: 102, endPoint x: 390, endPoint y: 102, distance: 10.2
click at [390, 102] on div "0.00 x 0.00 x 0.00" at bounding box center [400, 102] width 99 height 8
type input "4"
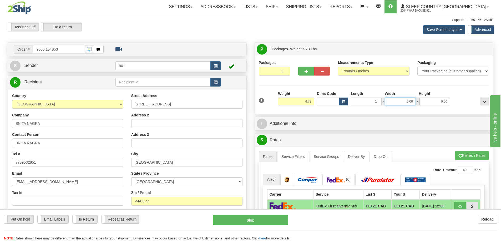
type input "14.00"
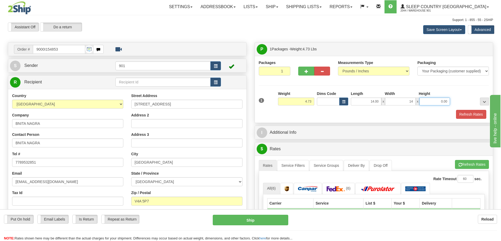
type input "14.00"
type input "7"
type input "5.00"
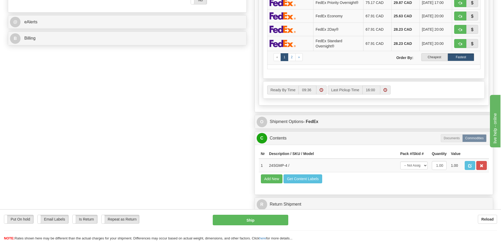
scroll to position [237, 0]
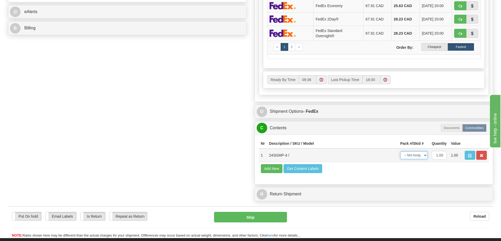
click at [423, 154] on select "-- Not Assigned -- Package 1" at bounding box center [413, 156] width 27 height 8
select select "0"
click at [400, 152] on select "-- Not Assigned -- Package 1" at bounding box center [413, 156] width 27 height 8
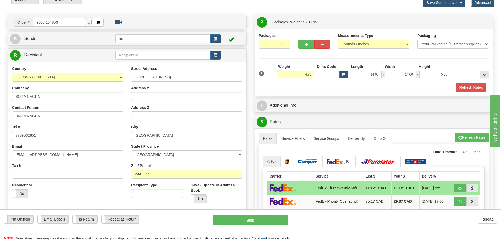
scroll to position [26, 0]
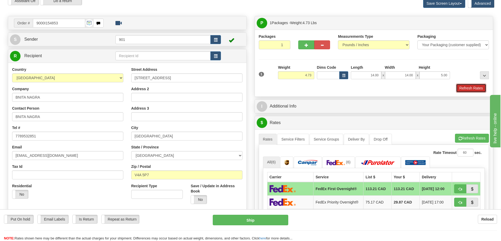
click at [461, 88] on button "Refresh Rates" at bounding box center [471, 88] width 30 height 9
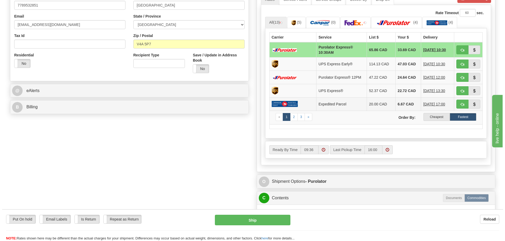
scroll to position [158, 0]
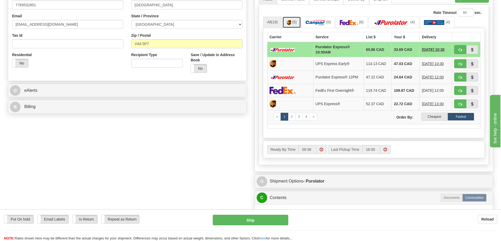
click at [292, 22] on link "(5)" at bounding box center [291, 22] width 18 height 11
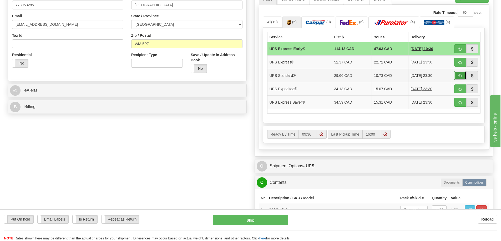
click at [459, 75] on span "button" at bounding box center [460, 75] width 4 height 3
type input "11"
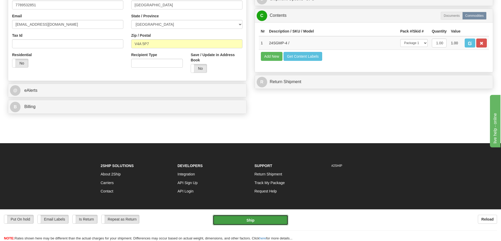
click at [271, 217] on button "Ship" at bounding box center [250, 220] width 75 height 11
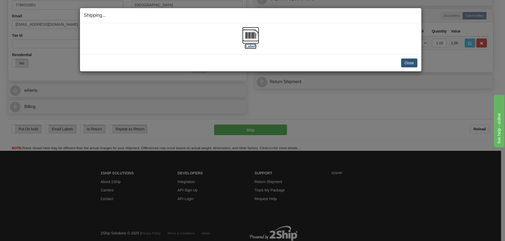
click at [249, 35] on img at bounding box center [250, 35] width 17 height 17
click at [409, 61] on button "Close" at bounding box center [409, 63] width 16 height 9
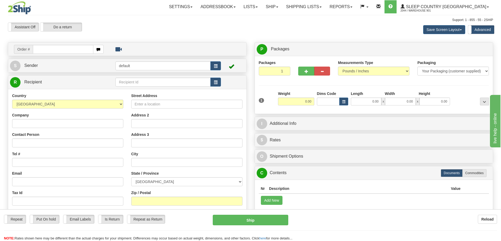
click at [78, 49] on input "text" at bounding box center [63, 49] width 60 height 9
type input "9000I155884"
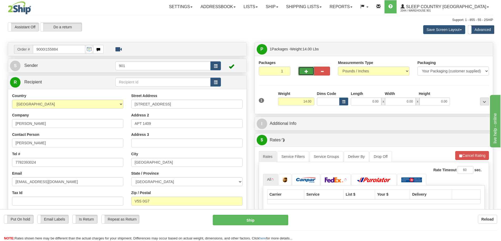
click at [307, 71] on span "button" at bounding box center [306, 71] width 4 height 3
type input "2"
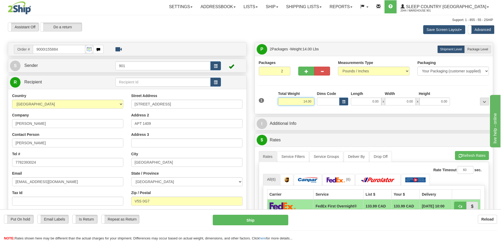
drag, startPoint x: 302, startPoint y: 101, endPoint x: 317, endPoint y: 101, distance: 15.0
click at [317, 101] on div "1 Total Weight 14.00 Dims Code x" at bounding box center [373, 100] width 233 height 19
type input "7.00"
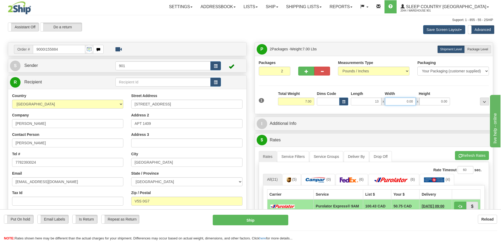
type input "13.00"
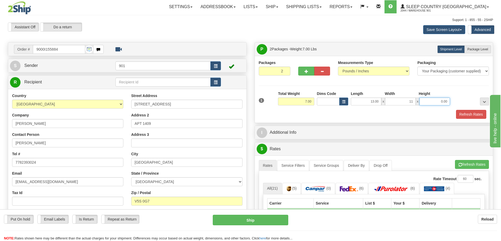
type input "11.00"
type input "5.00"
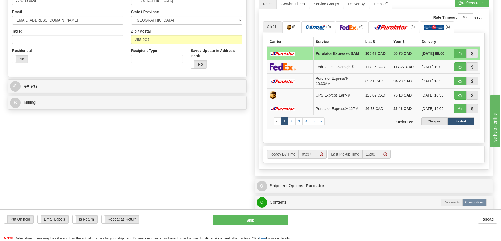
scroll to position [289, 0]
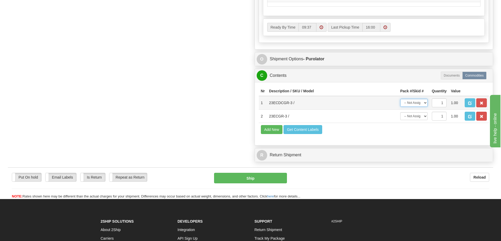
click at [425, 104] on select "-- Not Assigned -- Package 1 Package 2" at bounding box center [413, 103] width 27 height 8
select select "0"
click at [400, 101] on select "-- Not Assigned -- Package 1 Package 2" at bounding box center [413, 103] width 27 height 8
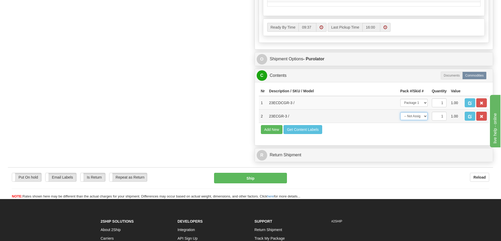
click at [422, 119] on select "-- Not Assigned -- Package 1 Package 2" at bounding box center [413, 116] width 27 height 8
select select "1"
click at [400, 114] on select "-- Not Assigned -- Package 1 Package 2" at bounding box center [413, 116] width 27 height 8
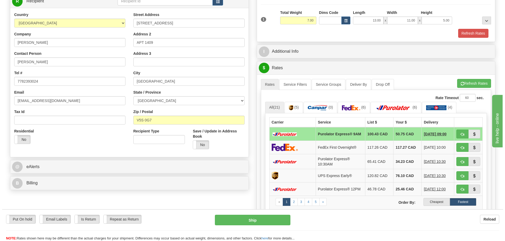
scroll to position [79, 0]
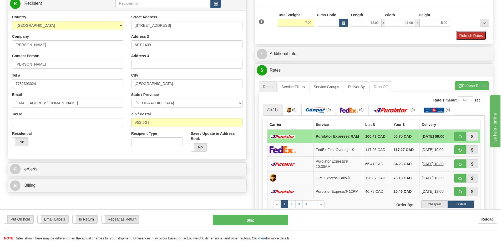
click at [464, 38] on button "Refresh Rates" at bounding box center [471, 35] width 30 height 9
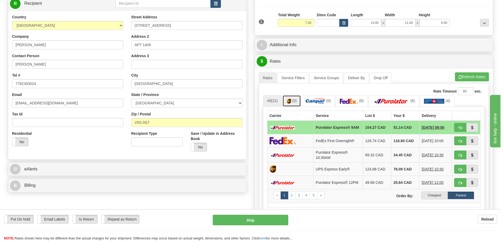
drag, startPoint x: 295, startPoint y: 102, endPoint x: 297, endPoint y: 104, distance: 3.4
click at [294, 102] on span "(5)" at bounding box center [294, 101] width 4 height 4
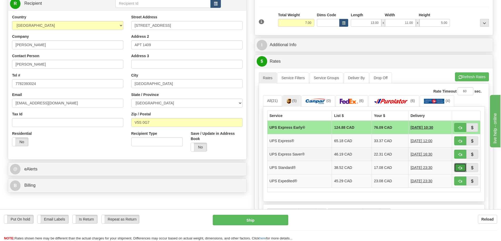
drag, startPoint x: 460, startPoint y: 168, endPoint x: 444, endPoint y: 160, distance: 18.0
click at [460, 168] on span "button" at bounding box center [460, 168] width 4 height 3
type input "11"
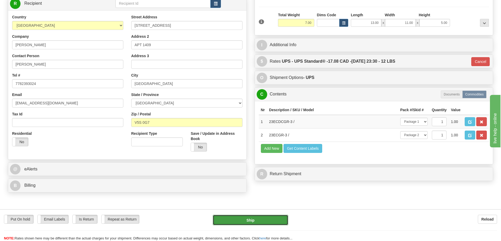
click at [276, 218] on button "Ship" at bounding box center [250, 220] width 75 height 11
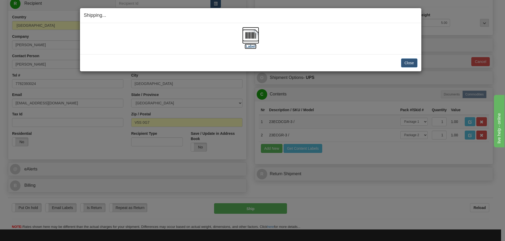
click at [250, 42] on img at bounding box center [250, 35] width 17 height 17
click at [411, 63] on button "Close" at bounding box center [409, 63] width 16 height 9
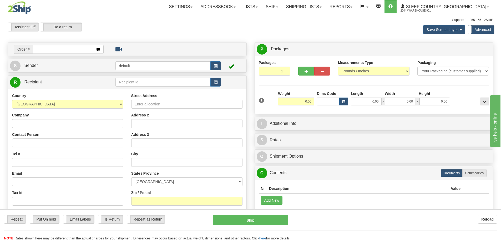
click at [76, 48] on input "text" at bounding box center [63, 49] width 60 height 9
type input "9000I156186"
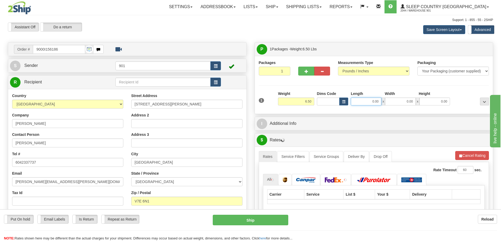
drag, startPoint x: 371, startPoint y: 105, endPoint x: 382, endPoint y: 102, distance: 11.0
click at [382, 102] on div "0.00 x 0.00 x 0.00" at bounding box center [400, 102] width 99 height 8
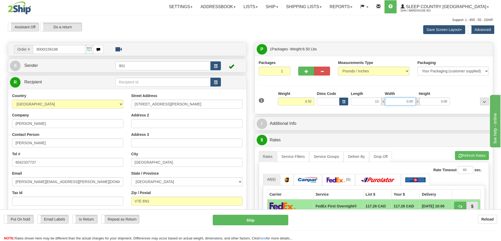
type input "13.00"
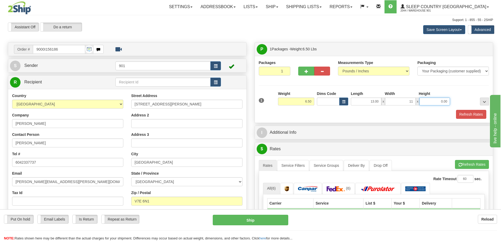
type input "11.00"
type input "4.00"
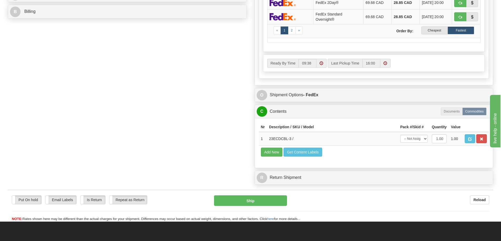
scroll to position [263, 0]
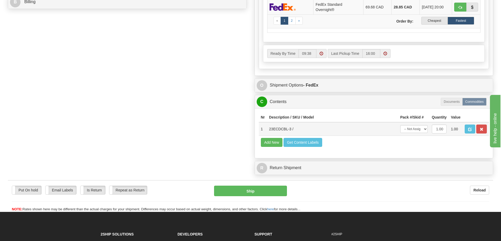
click at [427, 129] on td "-- Not Assigned -- Package 1" at bounding box center [414, 129] width 32 height 14
click at [424, 129] on select "-- Not Assigned -- Package 1" at bounding box center [413, 129] width 27 height 8
select select "0"
click at [400, 125] on select "-- Not Assigned -- Package 1" at bounding box center [413, 129] width 27 height 8
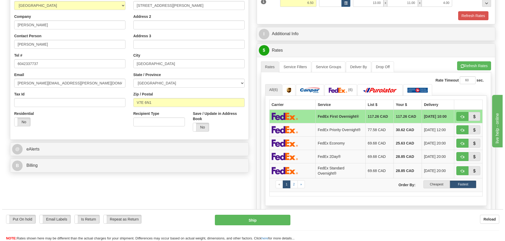
scroll to position [79, 0]
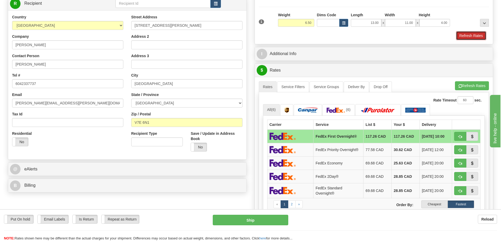
click at [469, 36] on button "Refresh Rates" at bounding box center [471, 35] width 30 height 9
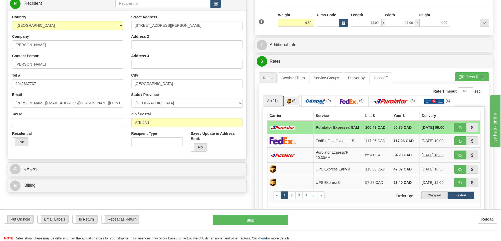
click at [295, 101] on span "(5)" at bounding box center [294, 101] width 4 height 4
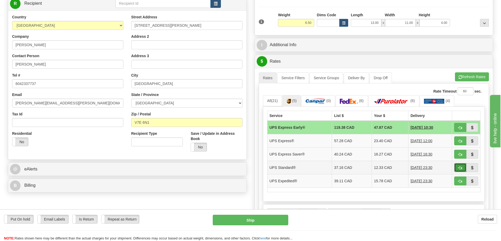
click at [458, 166] on button "button" at bounding box center [460, 167] width 12 height 9
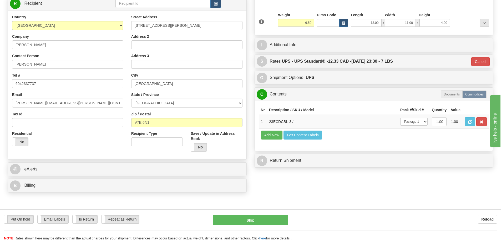
type input "11"
click at [245, 219] on button "Ship" at bounding box center [250, 220] width 75 height 11
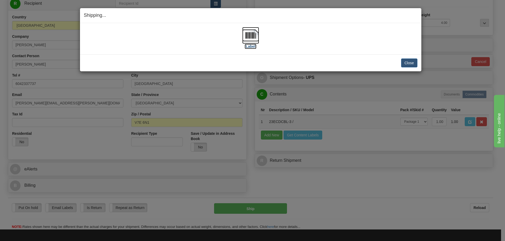
click at [252, 37] on img at bounding box center [250, 35] width 17 height 17
click at [411, 62] on button "Close" at bounding box center [409, 63] width 16 height 9
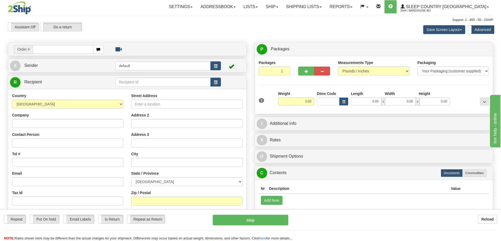
click at [73, 47] on input "text" at bounding box center [63, 49] width 60 height 9
type input "9000I156189"
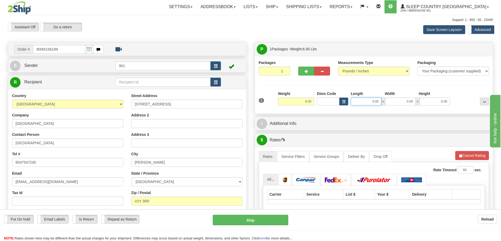
drag, startPoint x: 366, startPoint y: 100, endPoint x: 397, endPoint y: 105, distance: 31.5
click at [397, 105] on div "0.00 x 0.00 x 0.00" at bounding box center [400, 102] width 99 height 8
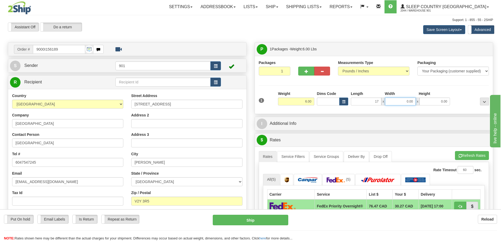
type input "17.00"
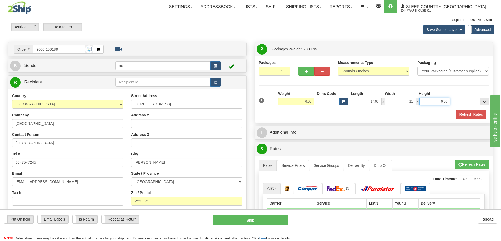
type input "11.00"
type input "6.00"
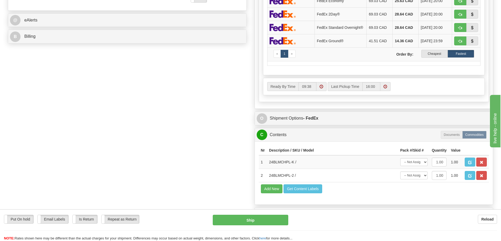
scroll to position [237, 0]
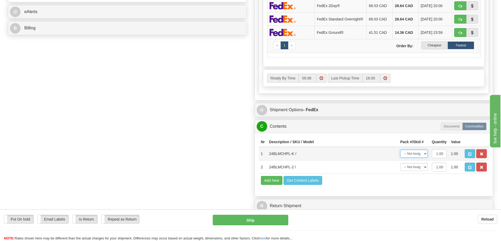
click at [422, 158] on select "-- Not Assigned -- Package 1" at bounding box center [413, 154] width 27 height 8
select select "0"
click at [400, 153] on select "-- Not Assigned -- Package 1" at bounding box center [413, 154] width 27 height 8
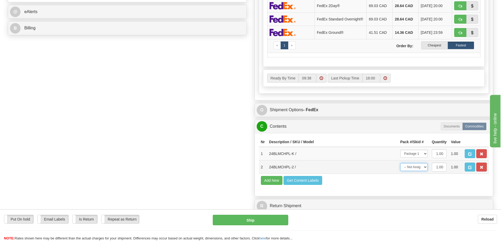
click at [426, 171] on select "-- Not Assigned -- Package 1" at bounding box center [413, 167] width 27 height 8
select select "0"
click at [400, 167] on select "-- Not Assigned -- Package 1" at bounding box center [413, 167] width 27 height 8
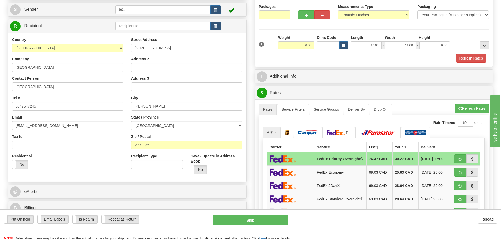
scroll to position [53, 0]
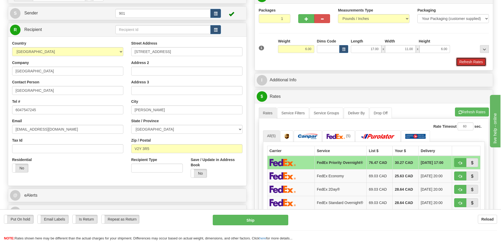
click at [476, 63] on button "Refresh Rates" at bounding box center [471, 62] width 30 height 9
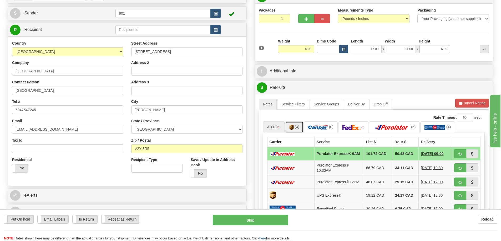
click at [297, 126] on span "(4)" at bounding box center [297, 127] width 4 height 4
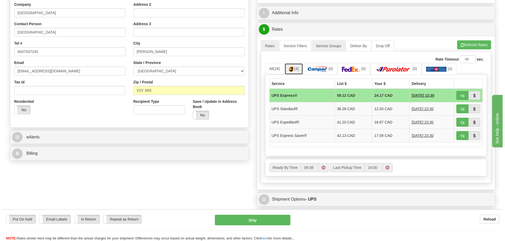
scroll to position [131, 0]
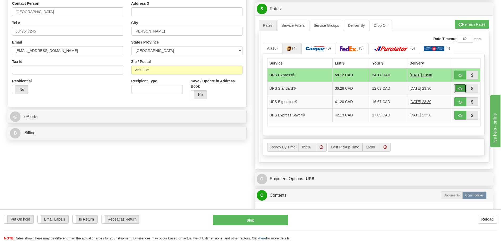
click at [457, 86] on button "button" at bounding box center [460, 88] width 12 height 9
type input "11"
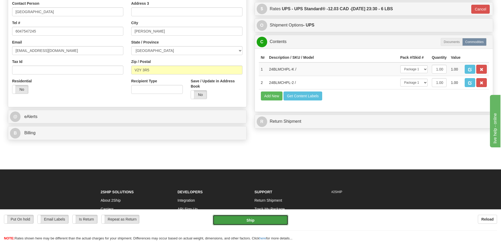
click at [255, 218] on button "Ship" at bounding box center [250, 220] width 75 height 11
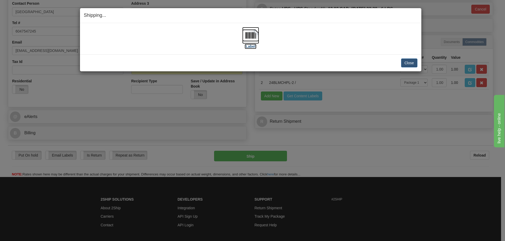
click at [247, 39] on img at bounding box center [250, 35] width 17 height 17
click at [405, 63] on button "Close" at bounding box center [409, 63] width 16 height 9
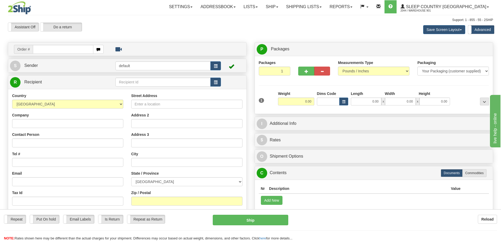
click at [58, 50] on input "text" at bounding box center [63, 49] width 60 height 9
type input "9000I156200"
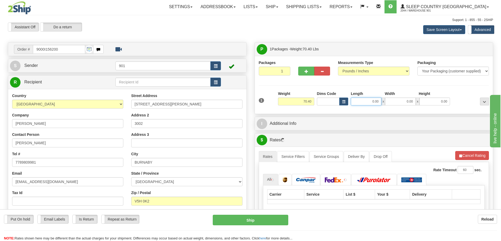
drag, startPoint x: 363, startPoint y: 100, endPoint x: 387, endPoint y: 101, distance: 24.2
click at [387, 101] on div "0.00 x 0.00 x 0.00" at bounding box center [400, 102] width 99 height 8
type input "78.00"
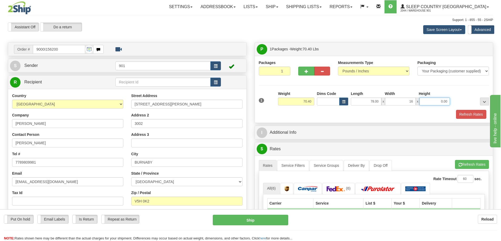
type input "16.00"
type input "10.00"
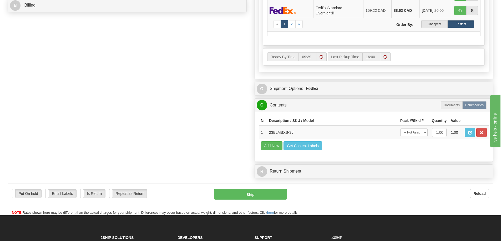
scroll to position [263, 0]
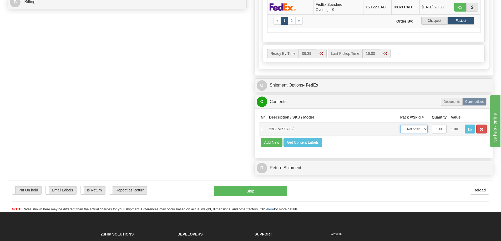
click at [424, 130] on select "-- Not Assigned -- Package 1" at bounding box center [413, 129] width 27 height 8
select select "0"
click at [400, 125] on select "-- Not Assigned -- Package 1" at bounding box center [413, 129] width 27 height 8
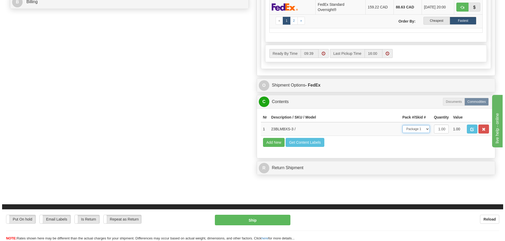
scroll to position [79, 0]
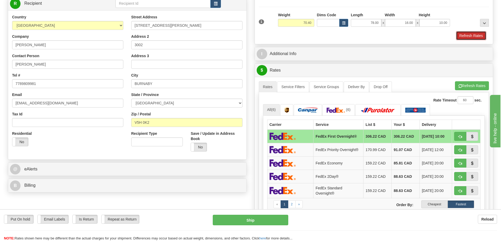
click at [471, 35] on button "Refresh Rates" at bounding box center [471, 35] width 30 height 9
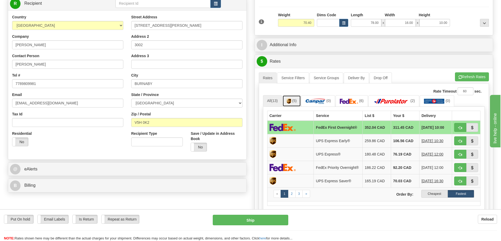
click at [296, 102] on span "(5)" at bounding box center [294, 101] width 4 height 4
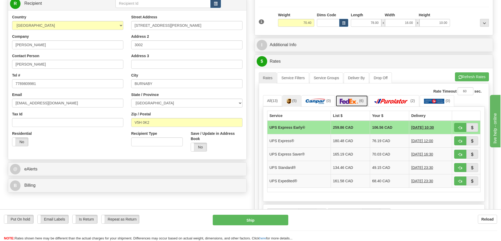
click at [362, 100] on span "(6)" at bounding box center [361, 101] width 4 height 4
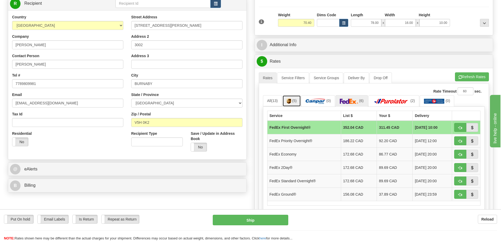
click at [295, 100] on span "(5)" at bounding box center [294, 101] width 4 height 4
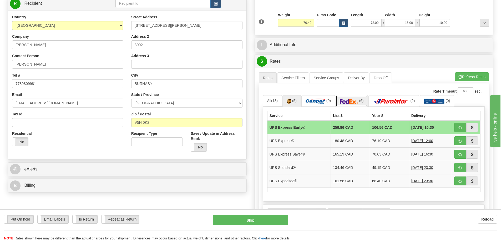
click at [355, 100] on img at bounding box center [349, 101] width 18 height 5
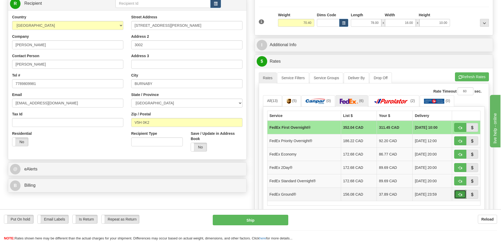
click at [457, 194] on button "button" at bounding box center [460, 194] width 12 height 9
type input "92"
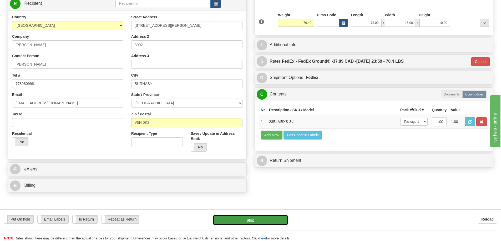
click at [260, 222] on button "Ship" at bounding box center [250, 220] width 75 height 11
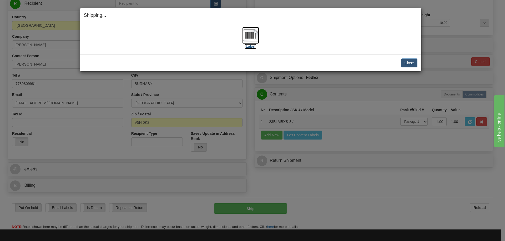
click at [251, 35] on img at bounding box center [250, 35] width 17 height 17
click at [408, 62] on button "Close" at bounding box center [409, 63] width 16 height 9
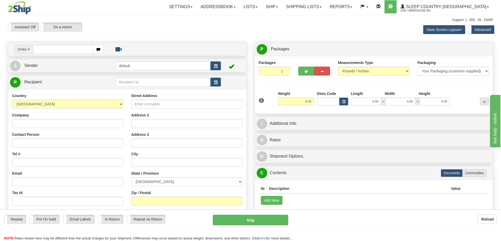
click at [57, 48] on input "text" at bounding box center [63, 49] width 60 height 9
type input "9000I157852"
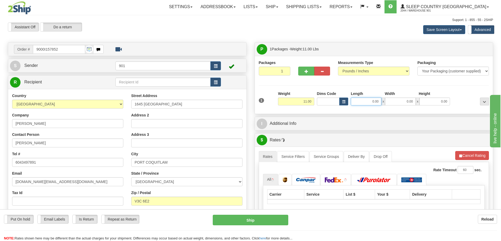
drag, startPoint x: 367, startPoint y: 102, endPoint x: 404, endPoint y: 103, distance: 36.3
click at [404, 103] on div "0.00 x 0.00 x 0.00" at bounding box center [400, 102] width 99 height 8
type input "20.00"
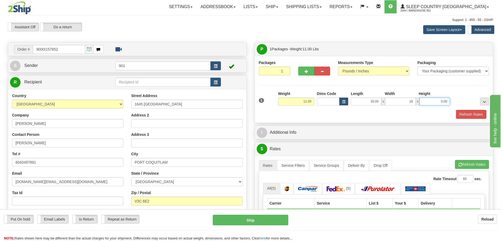
type input "18.00"
type input "7.00"
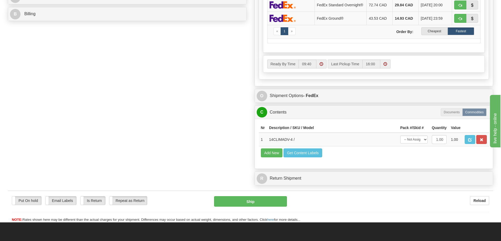
scroll to position [289, 0]
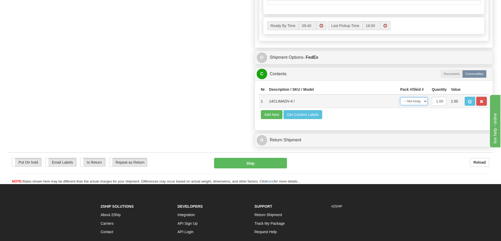
drag, startPoint x: 421, startPoint y: 106, endPoint x: 418, endPoint y: 108, distance: 3.9
click at [421, 105] on select "-- Not Assigned -- Package 1" at bounding box center [413, 101] width 27 height 8
select select "0"
click at [400, 101] on select "-- Not Assigned -- Package 1" at bounding box center [413, 101] width 27 height 8
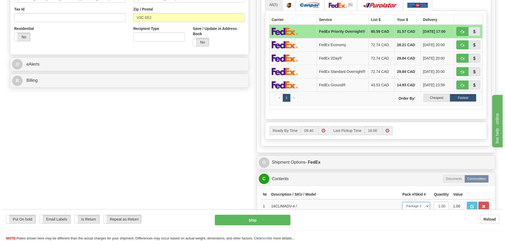
scroll to position [79, 0]
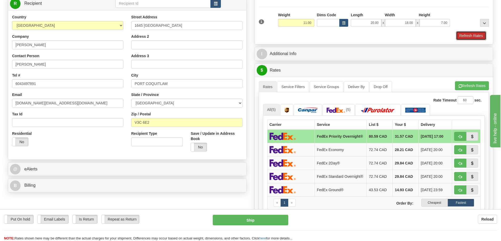
click at [472, 37] on button "Refresh Rates" at bounding box center [471, 35] width 30 height 9
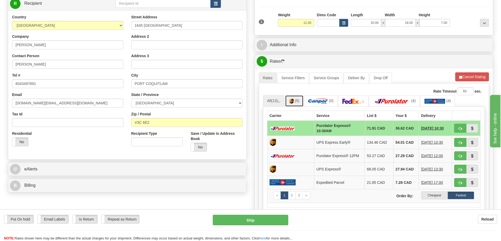
click at [299, 102] on span "(5)" at bounding box center [297, 101] width 4 height 4
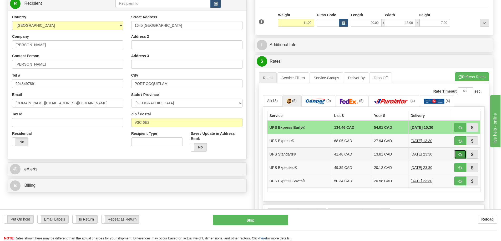
click at [458, 154] on span "button" at bounding box center [460, 154] width 4 height 3
type input "11"
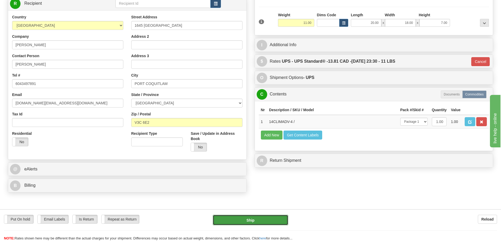
click at [259, 219] on button "Ship" at bounding box center [250, 220] width 75 height 11
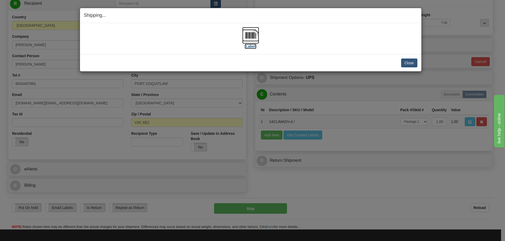
click at [251, 38] on img at bounding box center [250, 35] width 17 height 17
click at [413, 64] on button "Close" at bounding box center [409, 63] width 16 height 9
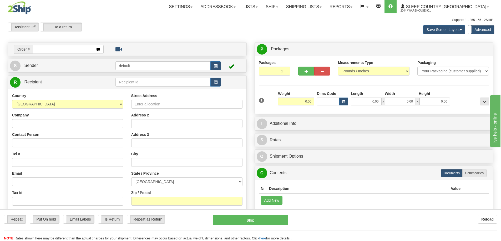
click at [78, 49] on input "text" at bounding box center [63, 49] width 60 height 9
type input "9000I158369"
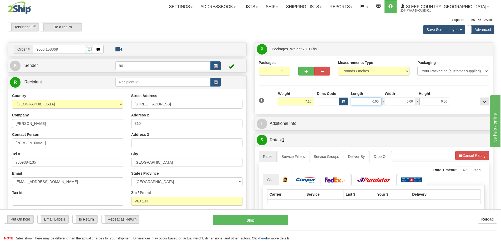
drag, startPoint x: 372, startPoint y: 100, endPoint x: 402, endPoint y: 101, distance: 30.0
click at [402, 101] on div "0.00 x 0.00 x 0.00" at bounding box center [400, 102] width 99 height 8
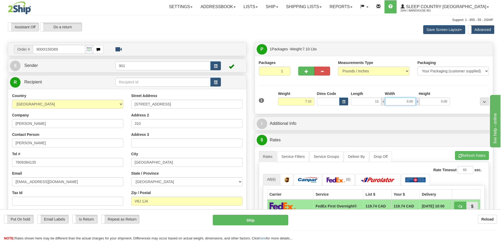
type input "13.00"
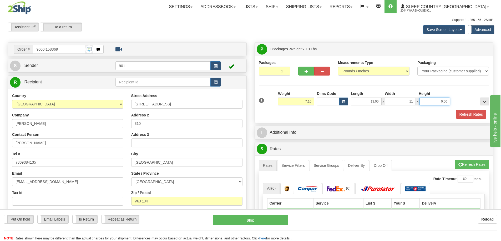
type input "11.00"
type input "5.00"
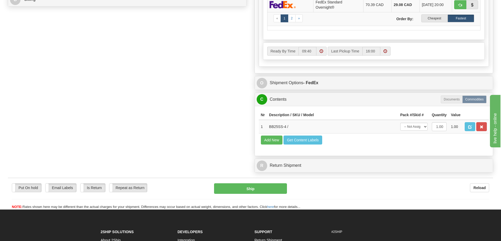
scroll to position [315, 0]
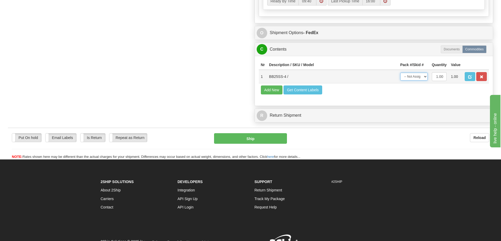
click at [425, 78] on select "-- Not Assigned -- Package 1" at bounding box center [413, 77] width 27 height 8
select select "0"
click at [400, 73] on select "-- Not Assigned -- Package 1" at bounding box center [413, 77] width 27 height 8
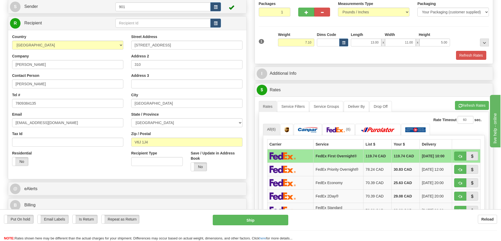
scroll to position [53, 0]
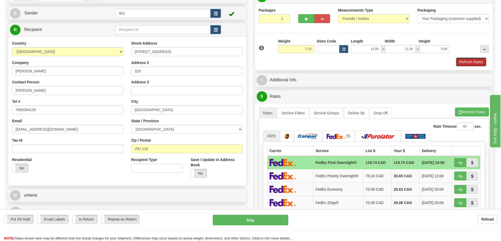
click at [461, 60] on button "Refresh Rates" at bounding box center [471, 62] width 30 height 9
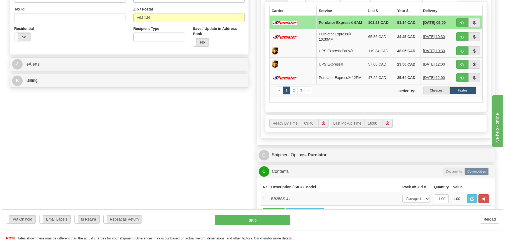
scroll to position [131, 0]
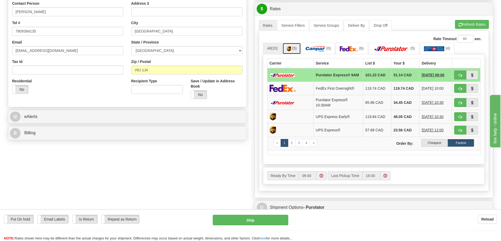
click at [291, 49] on img at bounding box center [288, 48] width 4 height 5
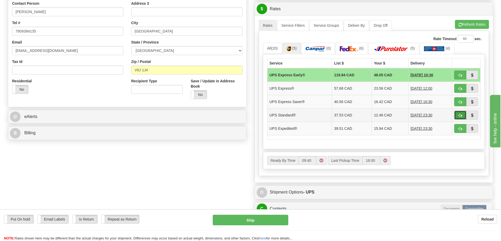
click at [460, 113] on button "button" at bounding box center [460, 115] width 12 height 9
type input "11"
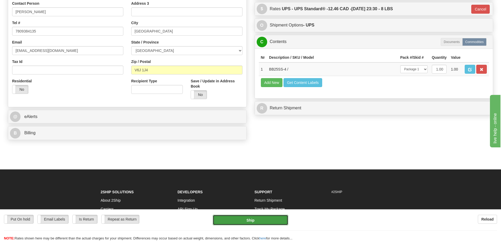
click at [253, 221] on button "Ship" at bounding box center [250, 220] width 75 height 11
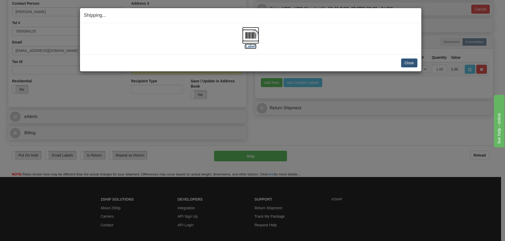
click at [252, 35] on img at bounding box center [250, 35] width 17 height 17
click at [410, 63] on button "Close" at bounding box center [409, 63] width 16 height 9
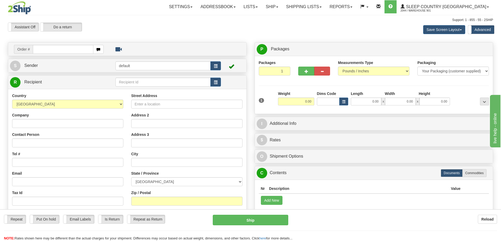
click at [65, 49] on input "text" at bounding box center [63, 49] width 60 height 9
type input "9000I158725"
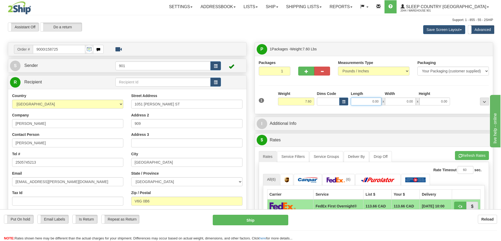
drag, startPoint x: 384, startPoint y: 102, endPoint x: 390, endPoint y: 102, distance: 6.3
click at [390, 102] on div "0.00 x 0.00 x 0.00" at bounding box center [400, 102] width 99 height 8
type input "15.00"
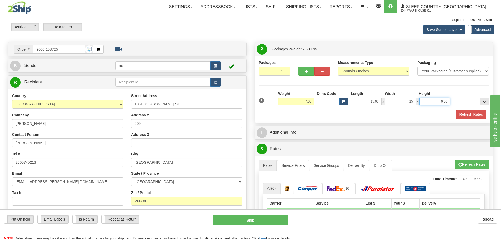
type input "15.00"
type input "7.00"
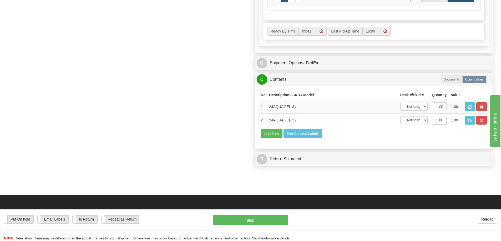
scroll to position [289, 0]
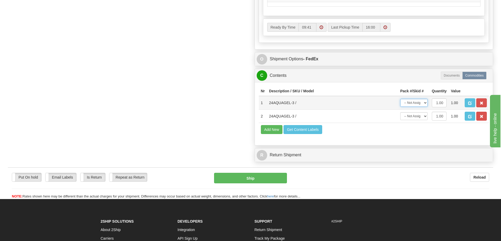
drag, startPoint x: 423, startPoint y: 103, endPoint x: 420, endPoint y: 104, distance: 3.4
click at [423, 103] on select "-- Not Assigned -- Package 1" at bounding box center [413, 103] width 27 height 8
select select "0"
click at [400, 99] on select "-- Not Assigned -- Package 1" at bounding box center [413, 103] width 27 height 8
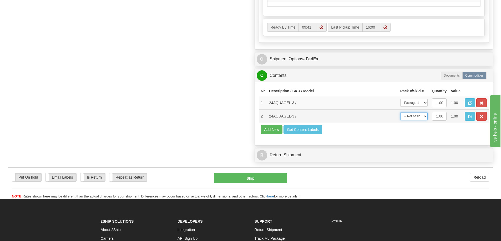
click at [426, 116] on select "-- Not Assigned -- Package 1" at bounding box center [413, 116] width 27 height 8
select select "0"
click at [400, 112] on select "-- Not Assigned -- Package 1" at bounding box center [413, 116] width 27 height 8
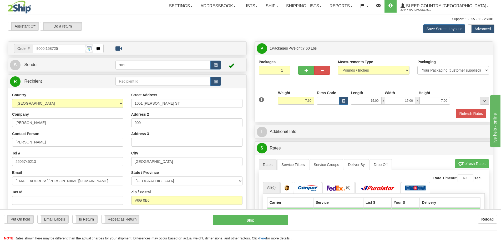
scroll to position [0, 0]
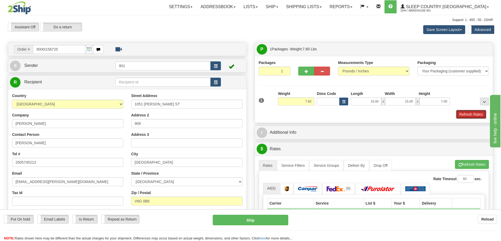
click at [471, 114] on button "Refresh Rates" at bounding box center [471, 114] width 30 height 9
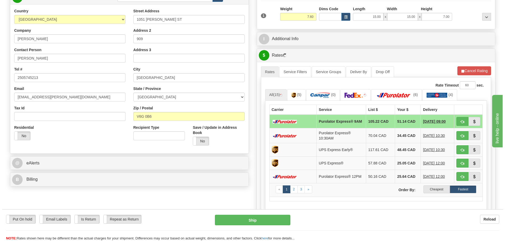
scroll to position [105, 0]
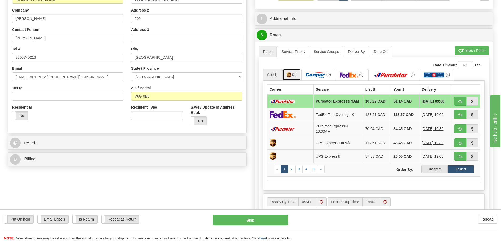
click at [290, 74] on img at bounding box center [288, 75] width 4 height 5
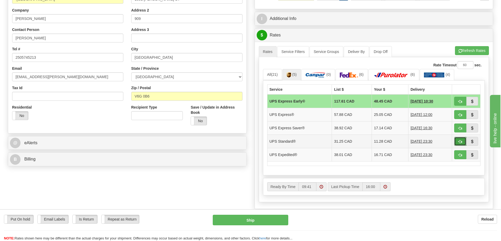
click at [459, 141] on span "button" at bounding box center [460, 141] width 4 height 3
type input "11"
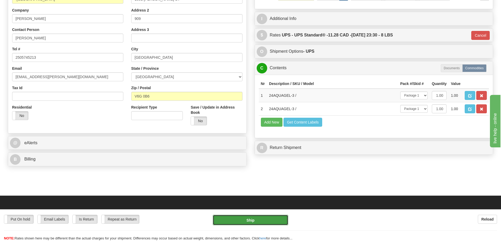
click at [267, 218] on button "Ship" at bounding box center [250, 220] width 75 height 11
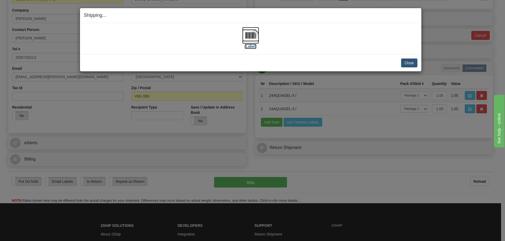
click at [246, 35] on img at bounding box center [250, 35] width 17 height 17
click at [407, 61] on button "Close" at bounding box center [409, 63] width 16 height 9
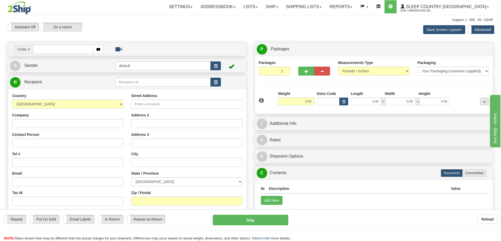
click at [70, 49] on input "text" at bounding box center [63, 49] width 60 height 9
type input "9000I159746"
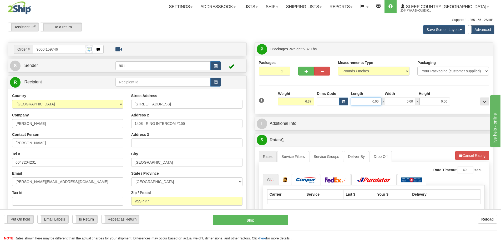
click at [388, 103] on div "0.00 x 0.00 x 0.00" at bounding box center [400, 102] width 99 height 8
type input "16.00"
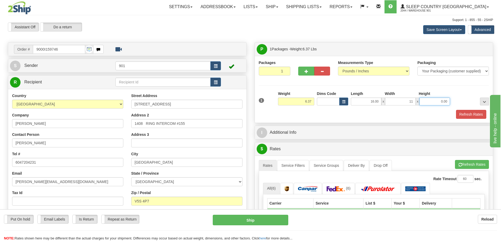
type input "11.00"
type input "10.00"
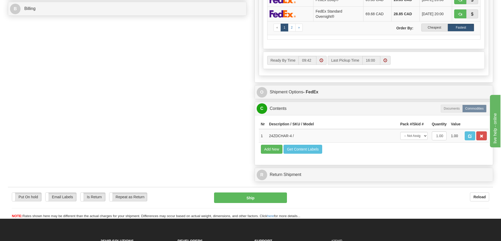
scroll to position [289, 0]
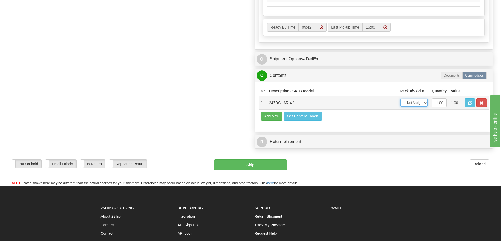
click at [424, 104] on select "-- Not Assigned -- Package 1" at bounding box center [413, 103] width 27 height 8
select select "0"
click at [400, 99] on select "-- Not Assigned -- Package 1" at bounding box center [413, 103] width 27 height 8
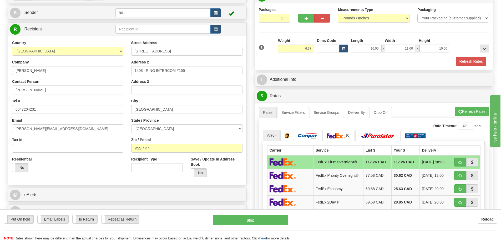
scroll to position [53, 0]
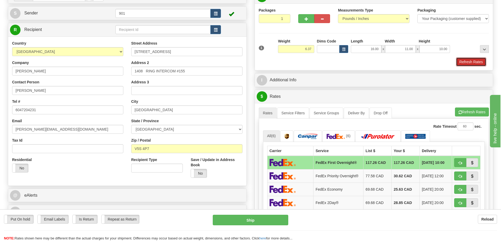
click at [468, 59] on button "Refresh Rates" at bounding box center [471, 62] width 30 height 9
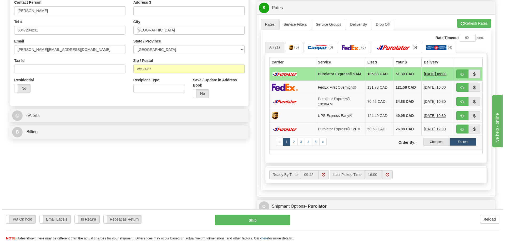
scroll to position [131, 0]
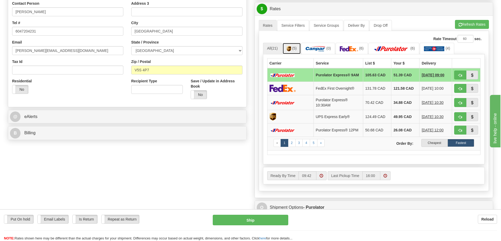
click at [294, 51] on link "(5)" at bounding box center [291, 48] width 18 height 11
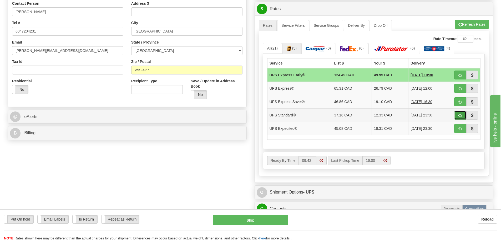
click at [460, 116] on span "button" at bounding box center [460, 115] width 4 height 3
type input "11"
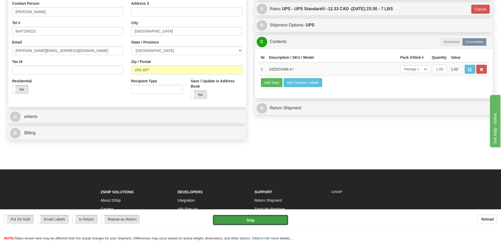
click at [266, 221] on button "Ship" at bounding box center [250, 220] width 75 height 11
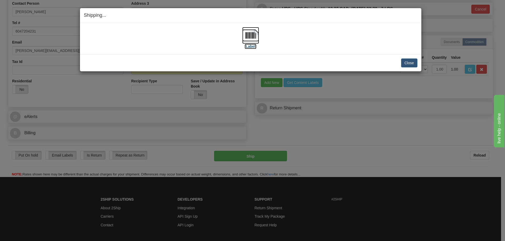
click at [252, 36] on img at bounding box center [250, 35] width 17 height 17
click at [414, 66] on button "Close" at bounding box center [409, 63] width 16 height 9
click at [413, 63] on button "Close" at bounding box center [409, 63] width 16 height 9
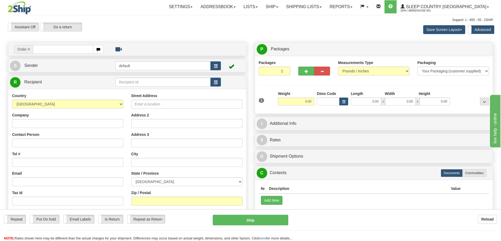
click at [54, 48] on input "text" at bounding box center [63, 49] width 60 height 9
type input "9000I159752"
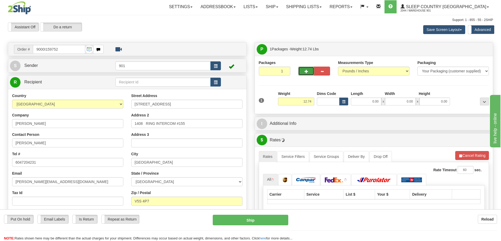
click at [303, 68] on button "button" at bounding box center [306, 71] width 16 height 9
type input "2"
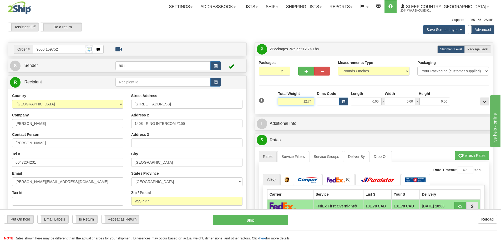
drag, startPoint x: 300, startPoint y: 101, endPoint x: 319, endPoint y: 103, distance: 18.7
click at [319, 103] on div "1 Total Weight 12.74 Dims Code x" at bounding box center [373, 100] width 233 height 19
type input "6.39"
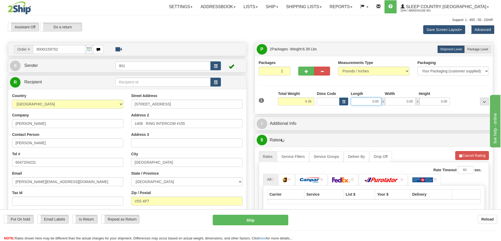
drag, startPoint x: 367, startPoint y: 100, endPoint x: 395, endPoint y: 98, distance: 27.4
click at [395, 98] on div "0.00 x 0.00 x 0.00" at bounding box center [400, 102] width 99 height 8
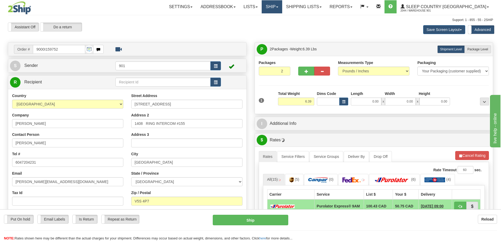
click at [282, 7] on link "Ship" at bounding box center [271, 6] width 20 height 13
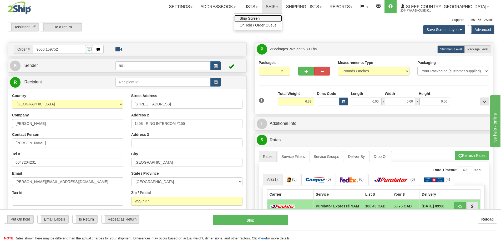
click at [282, 17] on link "Ship Screen" at bounding box center [258, 18] width 48 height 7
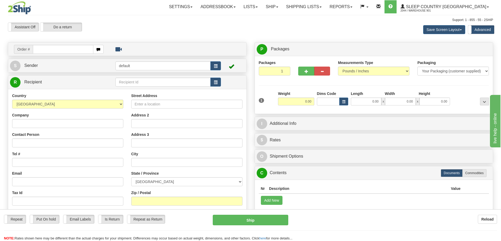
click at [60, 48] on input "text" at bounding box center [63, 49] width 60 height 9
type input "9000I159752"
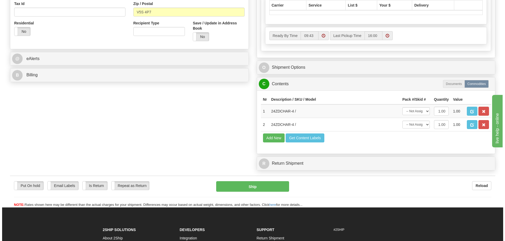
scroll to position [210, 0]
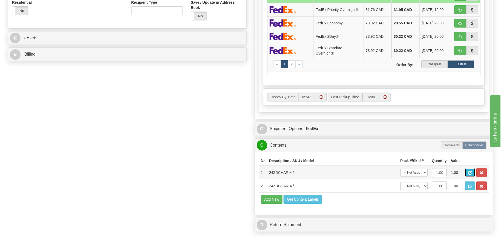
click at [468, 174] on span "button" at bounding box center [470, 173] width 4 height 3
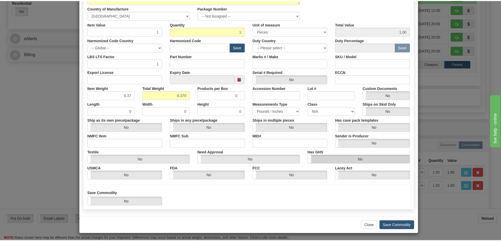
scroll to position [83, 0]
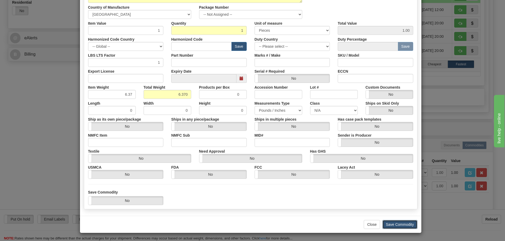
click at [406, 226] on button "Save Commodity" at bounding box center [399, 224] width 35 height 9
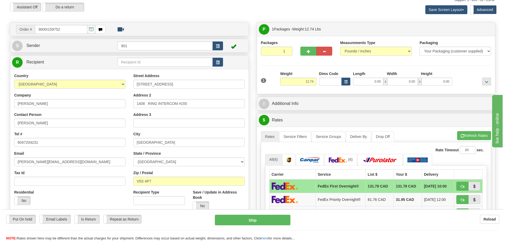
scroll to position [0, 0]
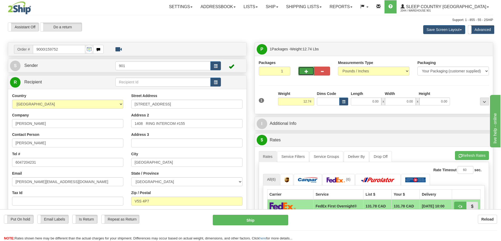
click at [308, 72] on span "button" at bounding box center [306, 71] width 4 height 3
type input "2"
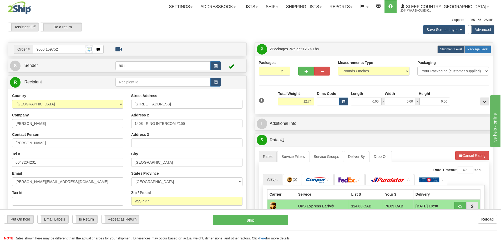
click at [480, 50] on span "Package Level" at bounding box center [477, 50] width 21 height 4
radio input "true"
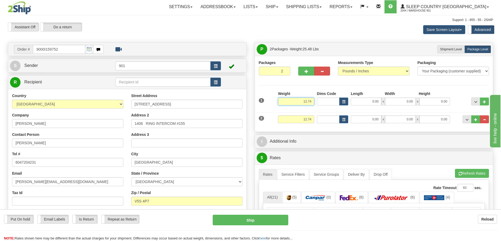
drag, startPoint x: 301, startPoint y: 101, endPoint x: 321, endPoint y: 100, distance: 20.3
click at [321, 100] on div "1 Weight 12.74 Dims Code x x" at bounding box center [373, 100] width 233 height 19
click at [476, 48] on span "Package Level" at bounding box center [477, 50] width 21 height 4
click at [448, 30] on button "Save Screen Layout" at bounding box center [444, 29] width 42 height 9
click at [483, 29] on label "Advanced" at bounding box center [481, 29] width 26 height 8
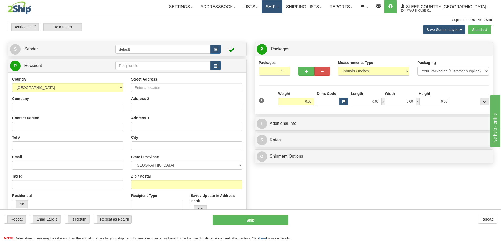
click at [282, 6] on link "Ship" at bounding box center [271, 6] width 20 height 13
click at [282, 18] on link "Ship Screen" at bounding box center [258, 18] width 48 height 7
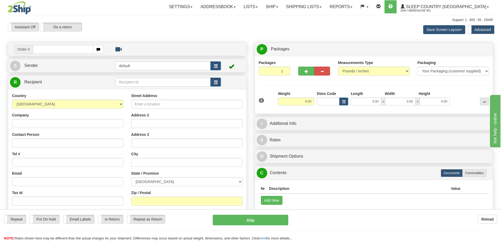
click at [71, 50] on input "text" at bounding box center [63, 49] width 60 height 9
type input "9000I159752"
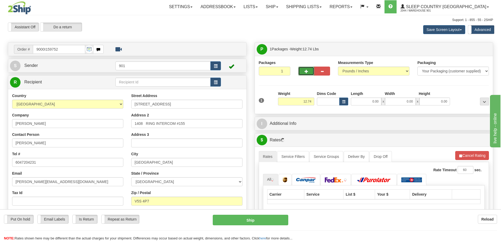
click at [310, 71] on button "button" at bounding box center [306, 71] width 16 height 9
type input "2"
drag, startPoint x: 301, startPoint y: 101, endPoint x: 328, endPoint y: 102, distance: 27.6
click at [328, 102] on div "1 Total Weight 12.74 Dims Code x" at bounding box center [373, 100] width 233 height 19
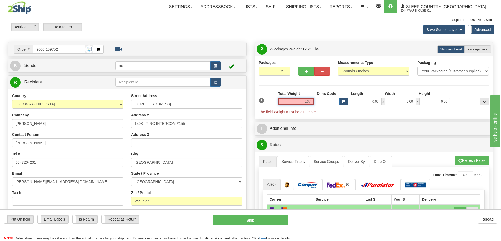
type input "6.37"
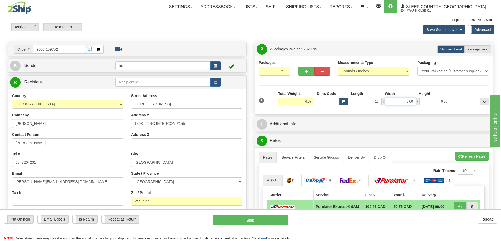
type input "16.00"
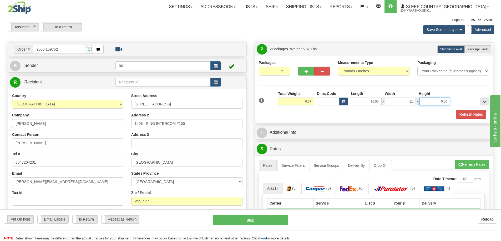
type input "11.00"
type input "0"
type input "10.00"
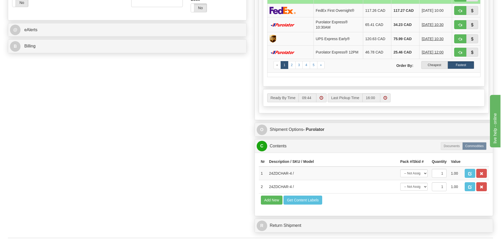
scroll to position [289, 0]
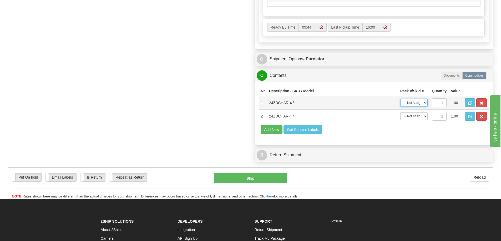
click at [424, 104] on select "-- Not Assigned -- Package 1 Package 2" at bounding box center [413, 103] width 27 height 8
select select "0"
click at [400, 101] on select "-- Not Assigned -- Package 1 Package 2" at bounding box center [413, 103] width 27 height 8
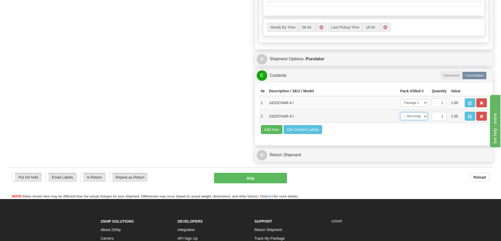
click at [418, 117] on select "-- Not Assigned -- Package 1 Package 2" at bounding box center [413, 116] width 27 height 8
select select "1"
click at [400, 114] on select "-- Not Assigned -- Package 1 Package 2" at bounding box center [413, 116] width 27 height 8
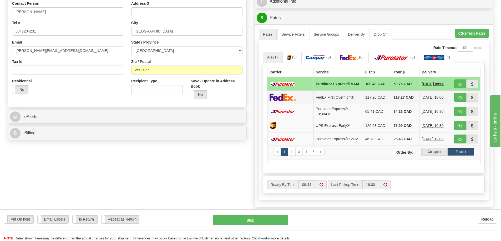
scroll to position [79, 0]
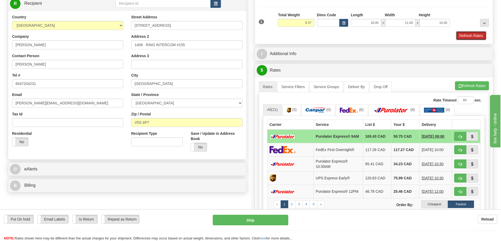
click at [471, 36] on button "Refresh Rates" at bounding box center [471, 35] width 30 height 9
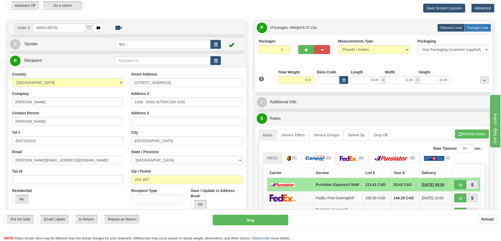
scroll to position [26, 0]
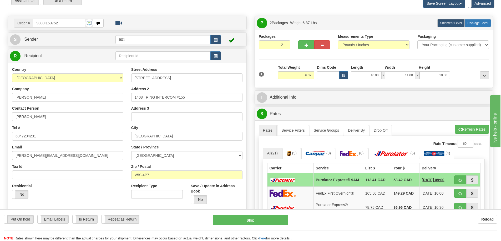
click at [480, 20] on label "Package Level Pack.." at bounding box center [477, 23] width 27 height 8
radio input "true"
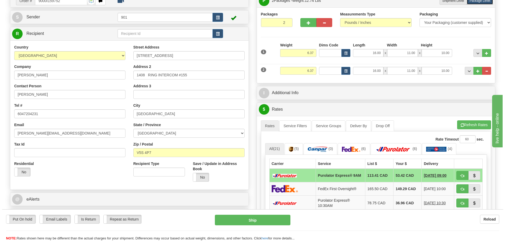
scroll to position [131, 0]
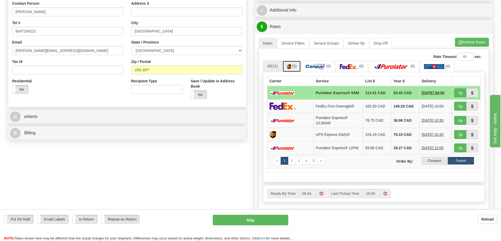
click at [296, 67] on span "(5)" at bounding box center [294, 66] width 4 height 4
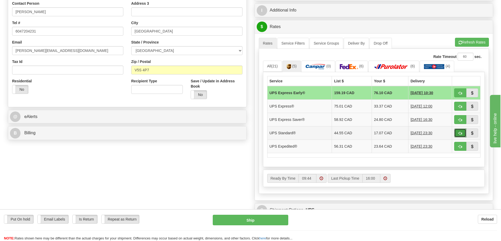
click at [461, 136] on button "button" at bounding box center [460, 133] width 12 height 9
type input "11"
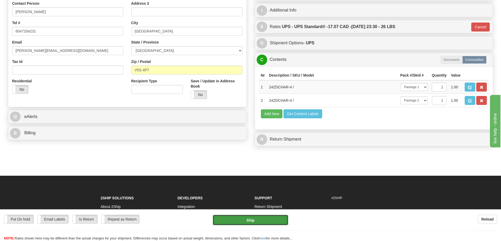
click at [269, 223] on button "Ship" at bounding box center [250, 220] width 75 height 11
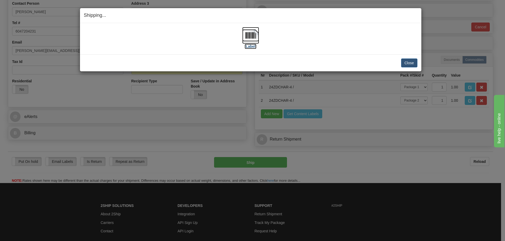
click at [249, 35] on img at bounding box center [250, 35] width 17 height 17
click at [410, 63] on button "Close" at bounding box center [409, 63] width 16 height 9
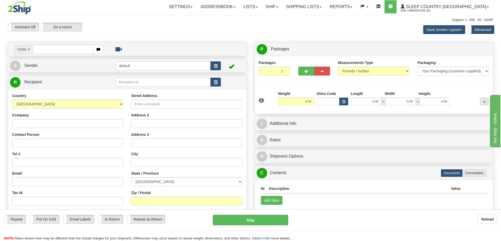
click at [47, 51] on input "text" at bounding box center [63, 49] width 60 height 9
type input "9000I160803"
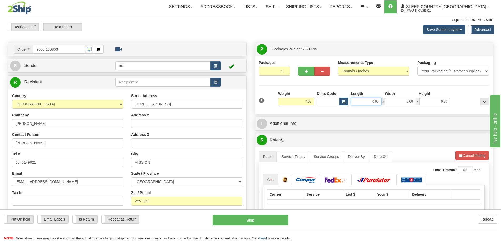
drag, startPoint x: 380, startPoint y: 101, endPoint x: 387, endPoint y: 101, distance: 7.1
click at [387, 101] on div "0.00 x 0.00 x 0.00" at bounding box center [400, 102] width 99 height 8
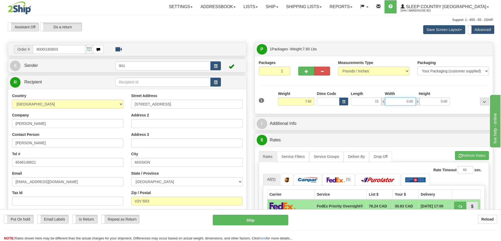
type input "15.00"
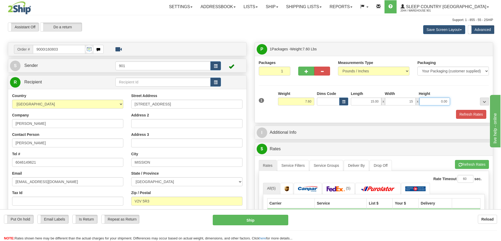
type input "15.00"
type input "7.00"
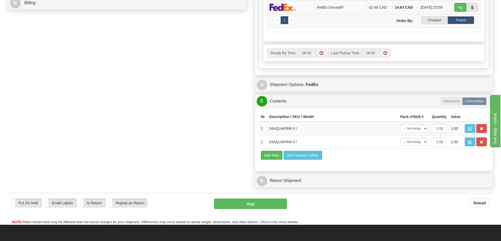
scroll to position [263, 0]
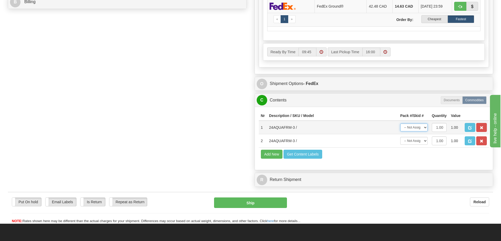
click at [421, 130] on select "-- Not Assigned -- Package 1" at bounding box center [413, 128] width 27 height 8
select select "0"
click at [400, 127] on select "-- Not Assigned -- Package 1" at bounding box center [413, 128] width 27 height 8
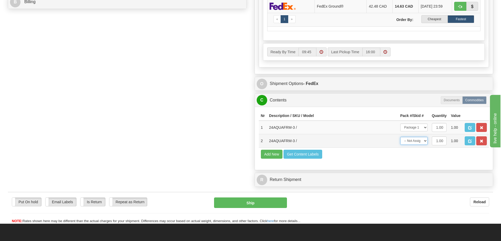
click at [422, 144] on select "-- Not Assigned -- Package 1" at bounding box center [413, 141] width 27 height 8
select select "0"
click at [400, 140] on select "-- Not Assigned -- Package 1" at bounding box center [413, 141] width 27 height 8
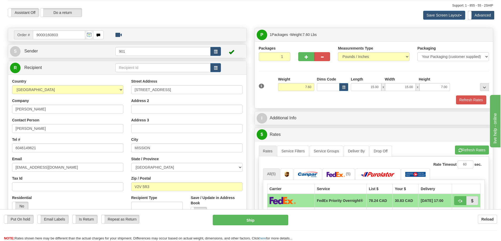
scroll to position [0, 0]
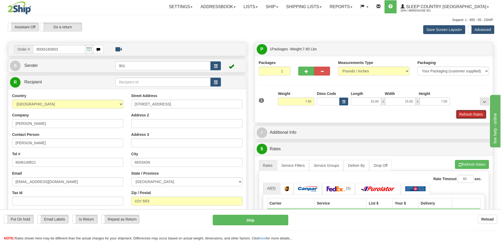
click at [469, 113] on button "Refresh Rates" at bounding box center [471, 114] width 30 height 9
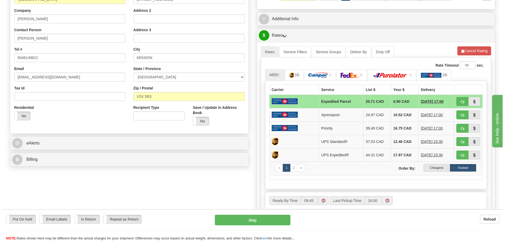
scroll to position [105, 0]
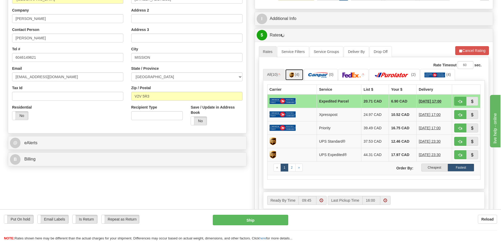
click at [295, 73] on link "(4)" at bounding box center [294, 74] width 18 height 11
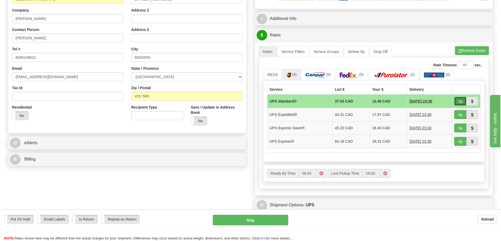
click at [461, 101] on span "button" at bounding box center [460, 101] width 4 height 3
type input "11"
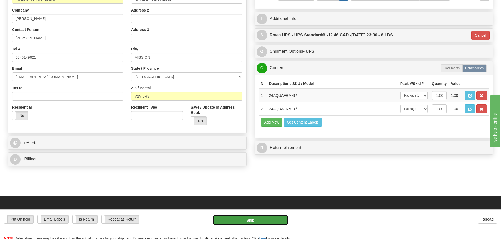
click at [245, 222] on button "Ship" at bounding box center [250, 220] width 75 height 11
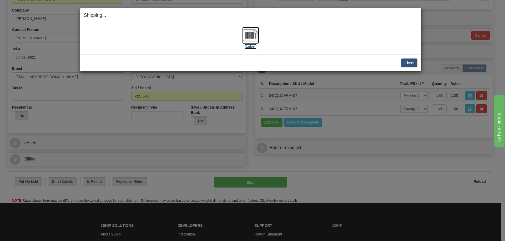
click at [249, 37] on img at bounding box center [250, 35] width 17 height 17
click at [410, 62] on button "Close" at bounding box center [409, 63] width 16 height 9
